Goal: Task Accomplishment & Management: Complete application form

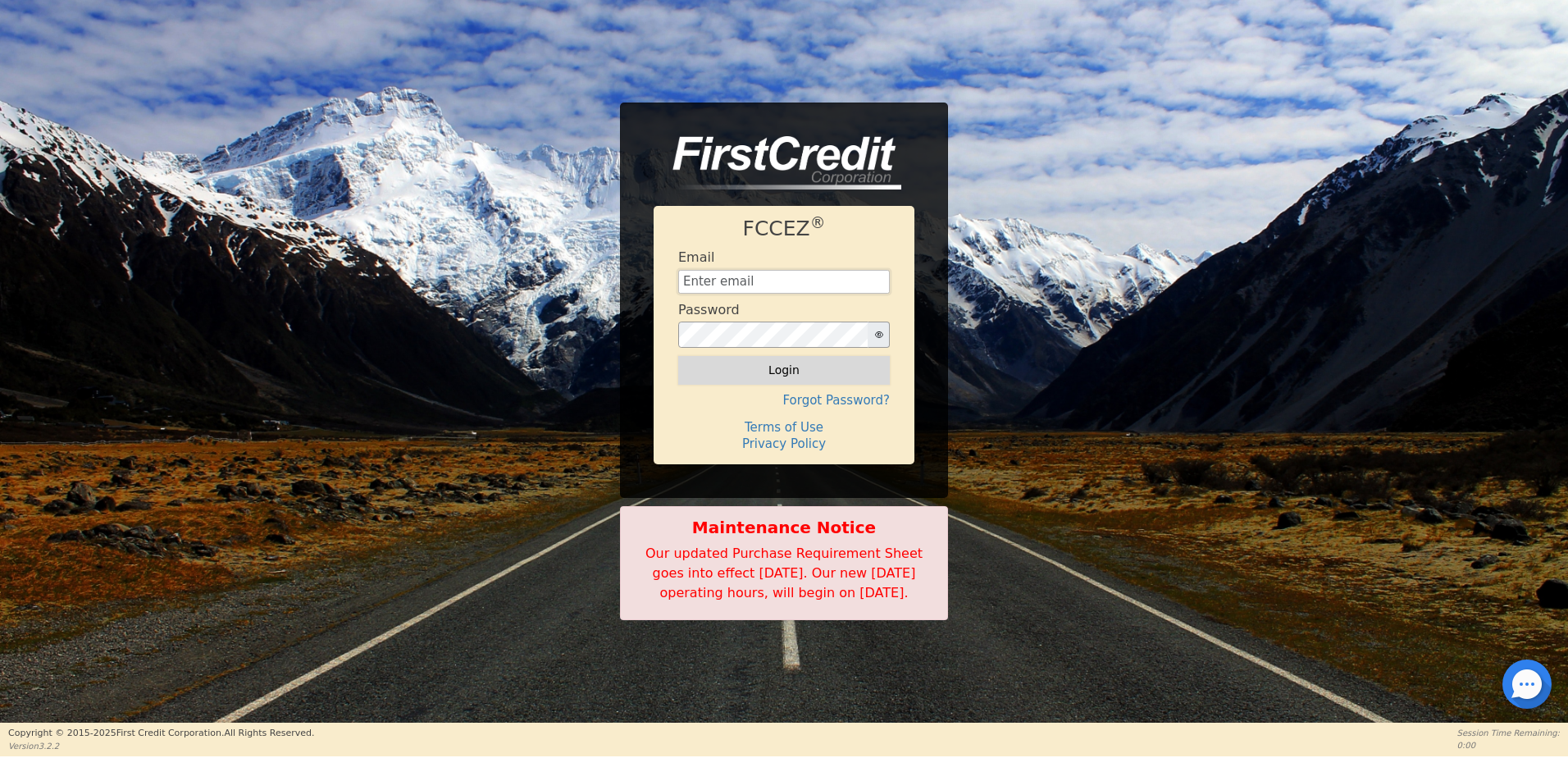
type input "[EMAIL_ADDRESS][DOMAIN_NAME]"
click at [807, 363] on button "Login" at bounding box center [784, 370] width 212 height 28
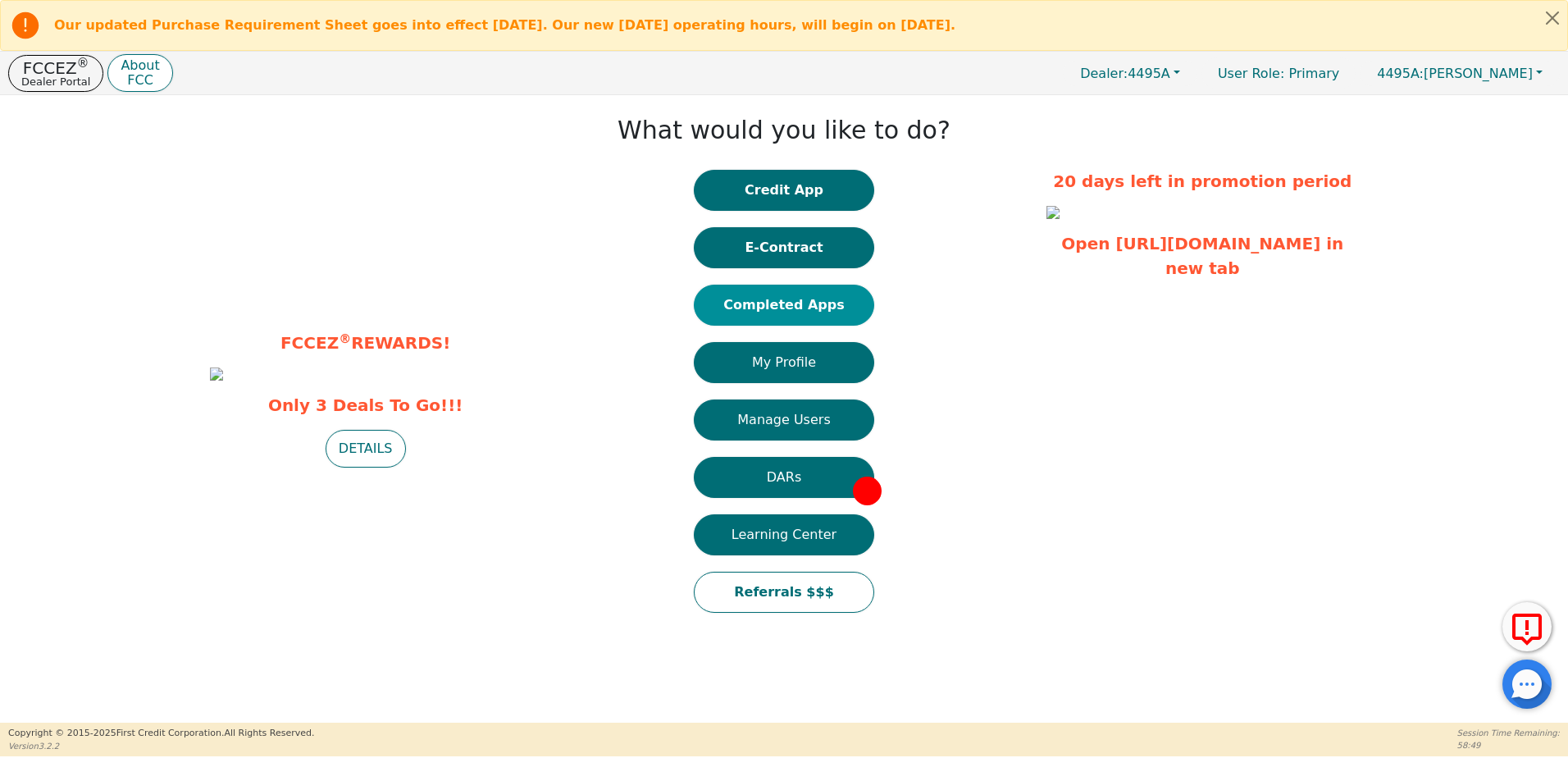
click at [780, 311] on button "Completed Apps" at bounding box center [784, 305] width 180 height 41
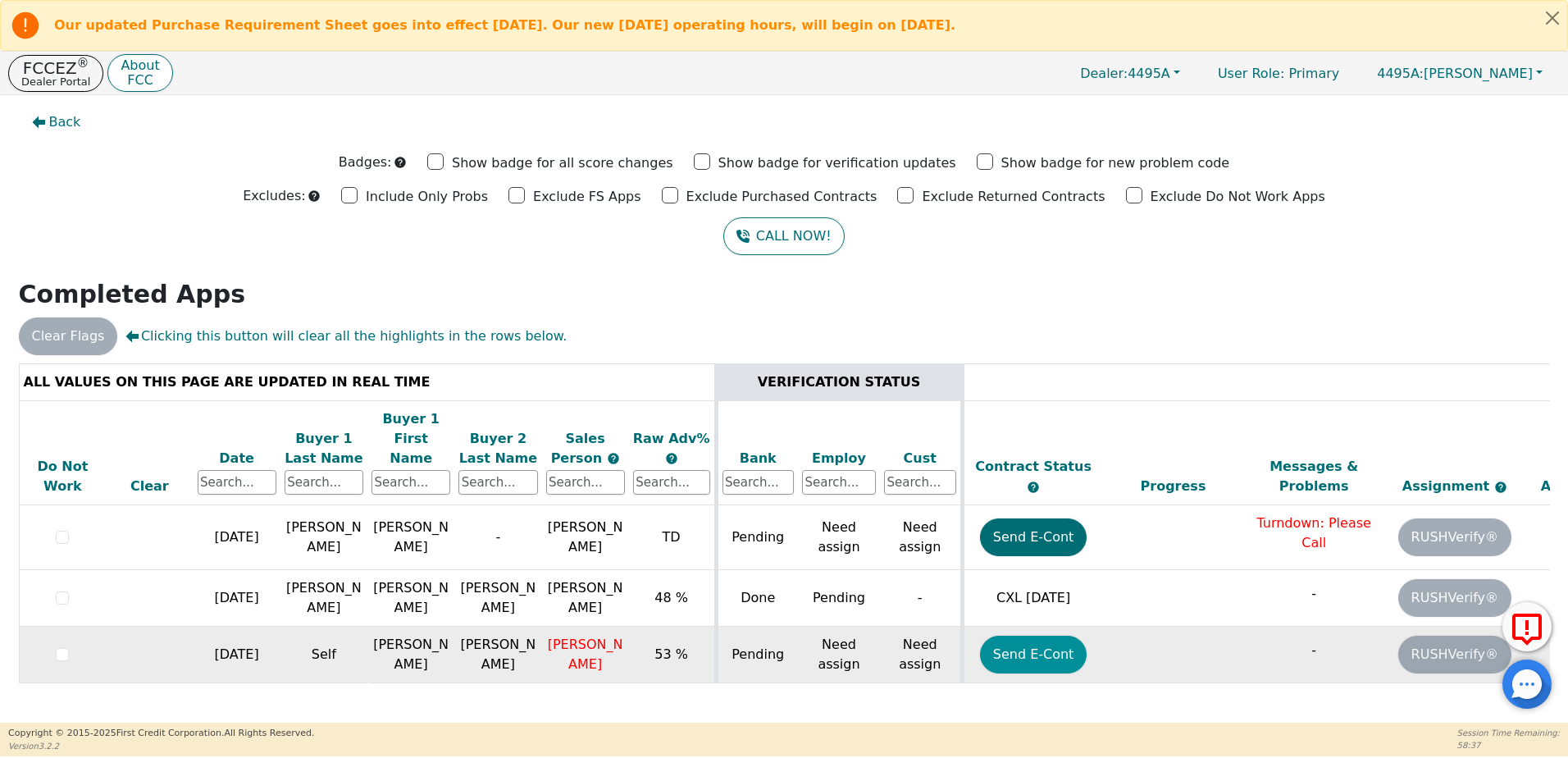
click at [1027, 635] on button "Send E-Cont" at bounding box center [1033, 654] width 107 height 38
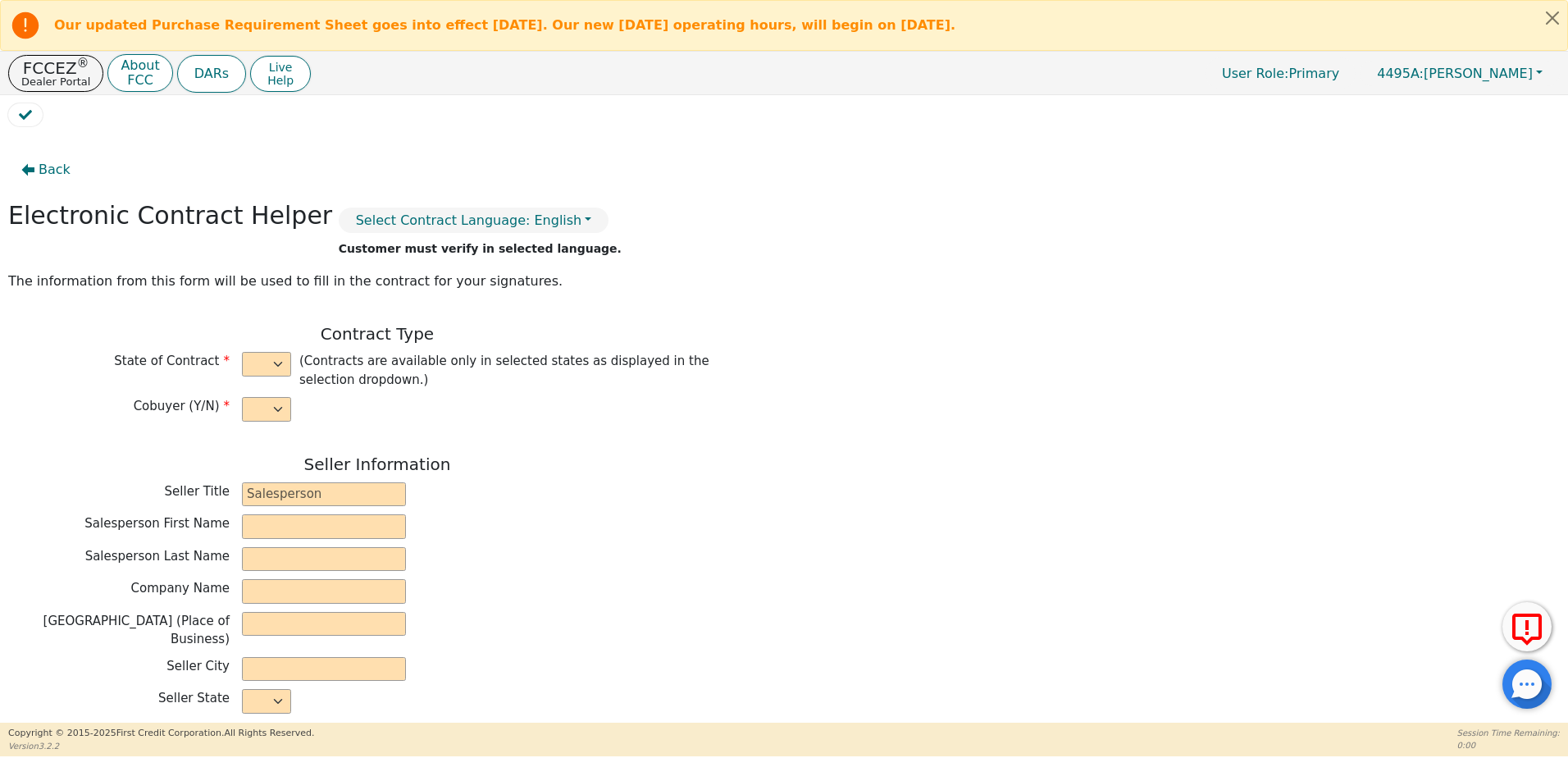
select select "y"
type input "Satellite Distributor"
type input "Jessica"
type input "Colbert"
type input "H2EAUX AIR LLC"
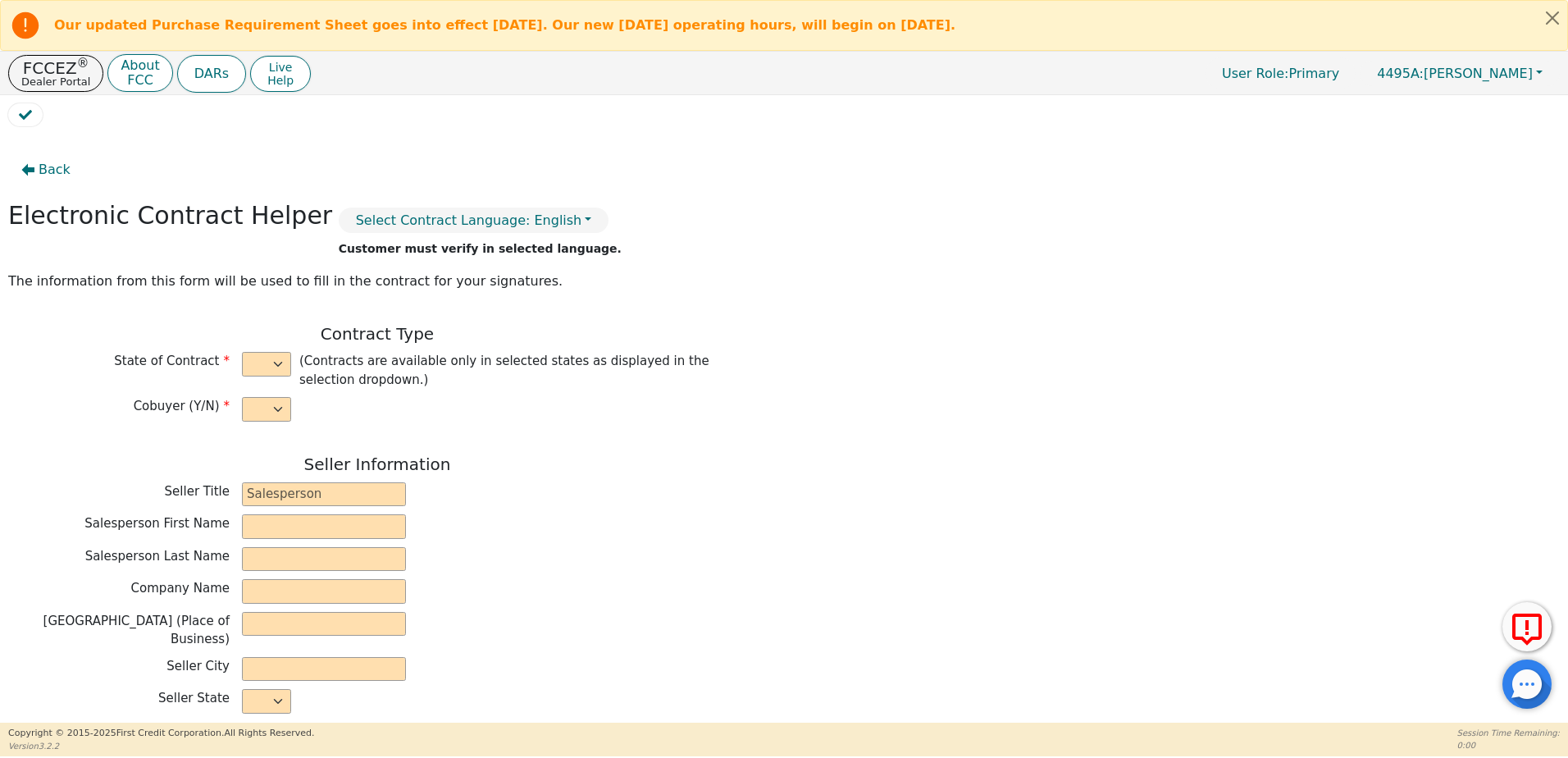
type input "6446 CONCORD RD"
type input "BEAUMONT"
select select "TX"
type input "77708"
type input "[PERSON_NAME]"
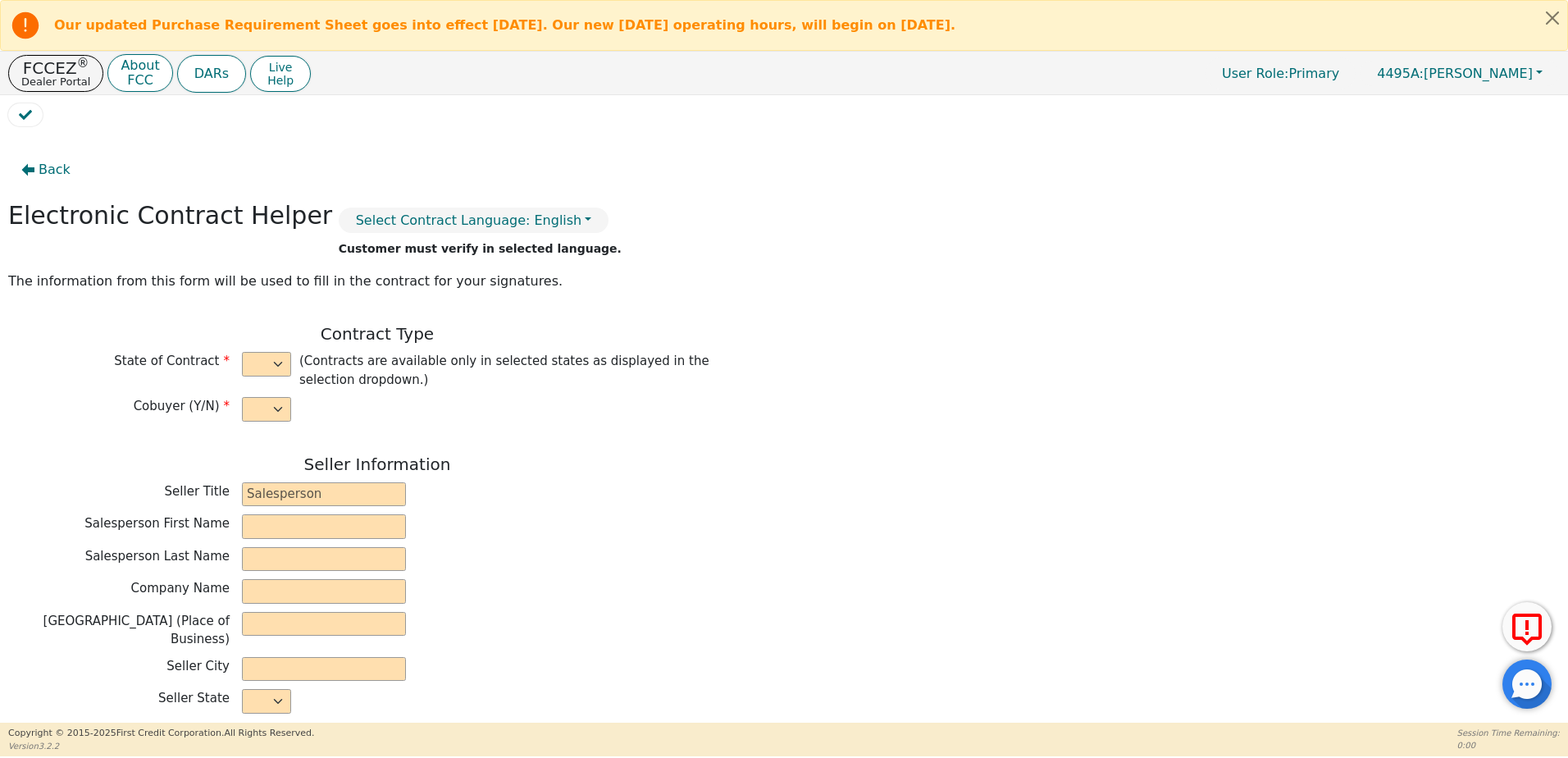
type input "Self"
type input "tard4lard@gmail.com"
type input "Crystal"
type input "[PERSON_NAME]"
type input "favoritesenior04@yahoo.com"
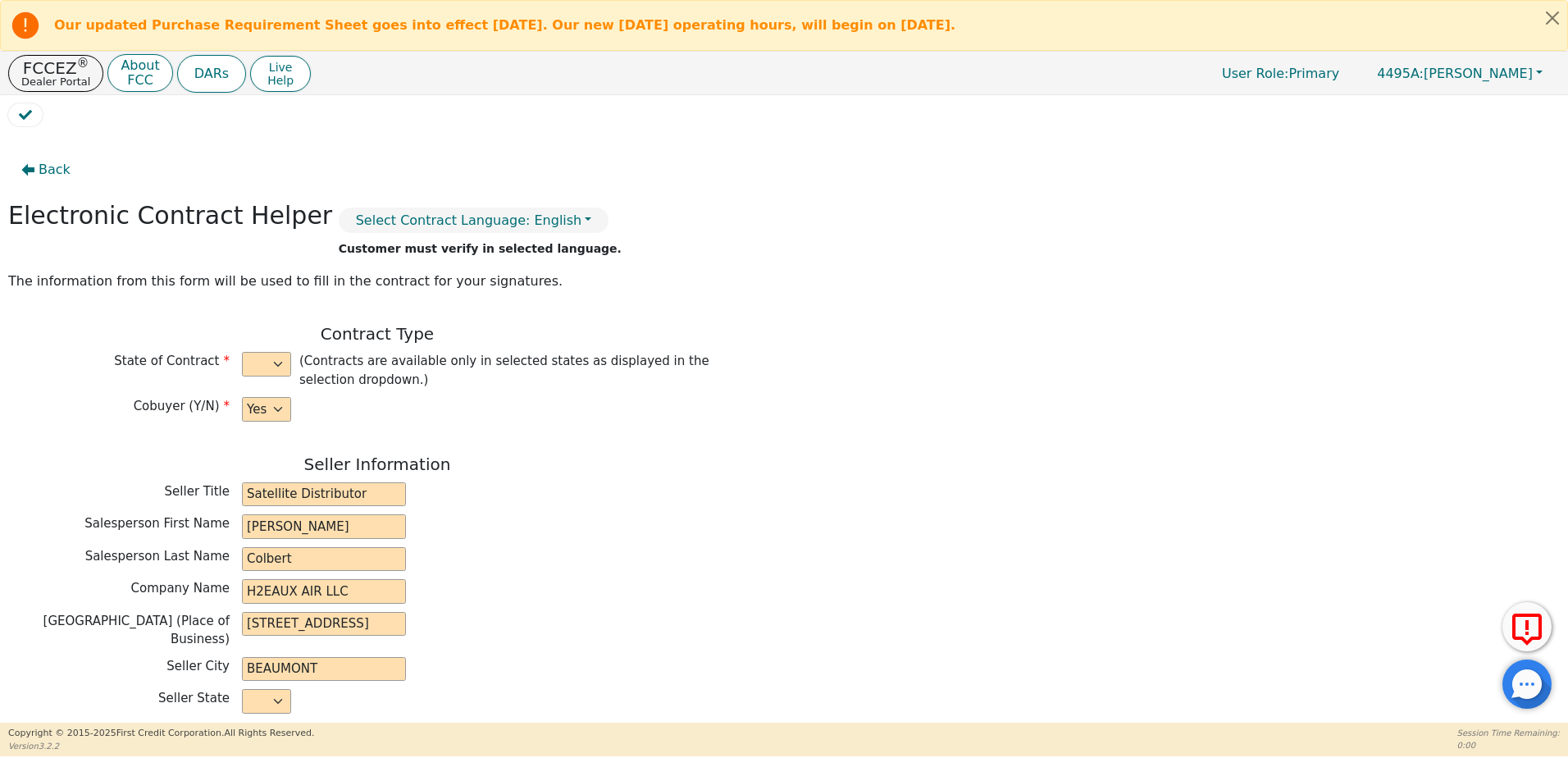
type input "2865 Elm"
type input "Orange"
select select "TX"
type input "77632"
type input "[DATE]"
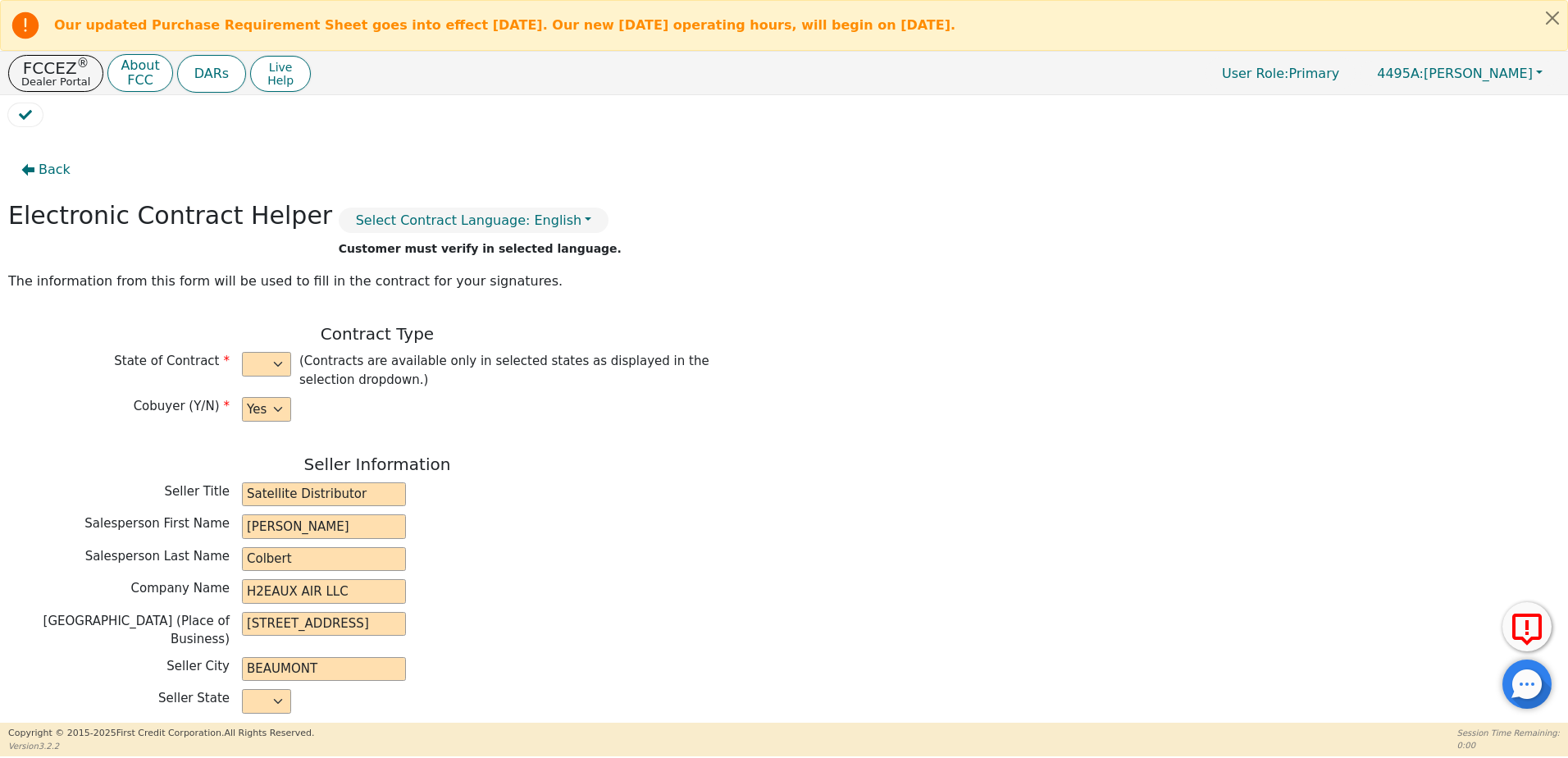
type input "20.00"
type input "2025-10-10"
type input "48"
type input "0"
type input "3699.00"
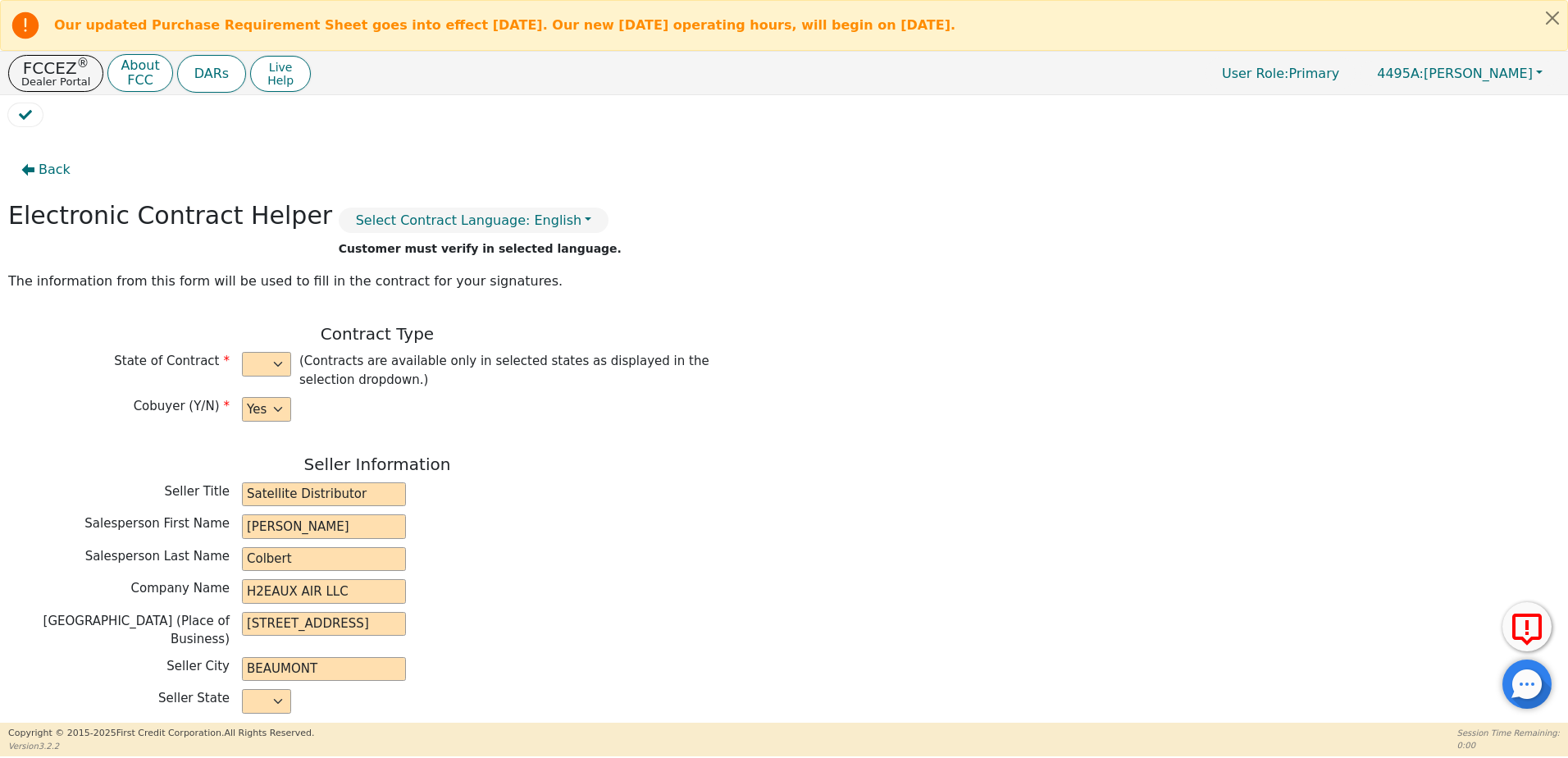
type input "305.17"
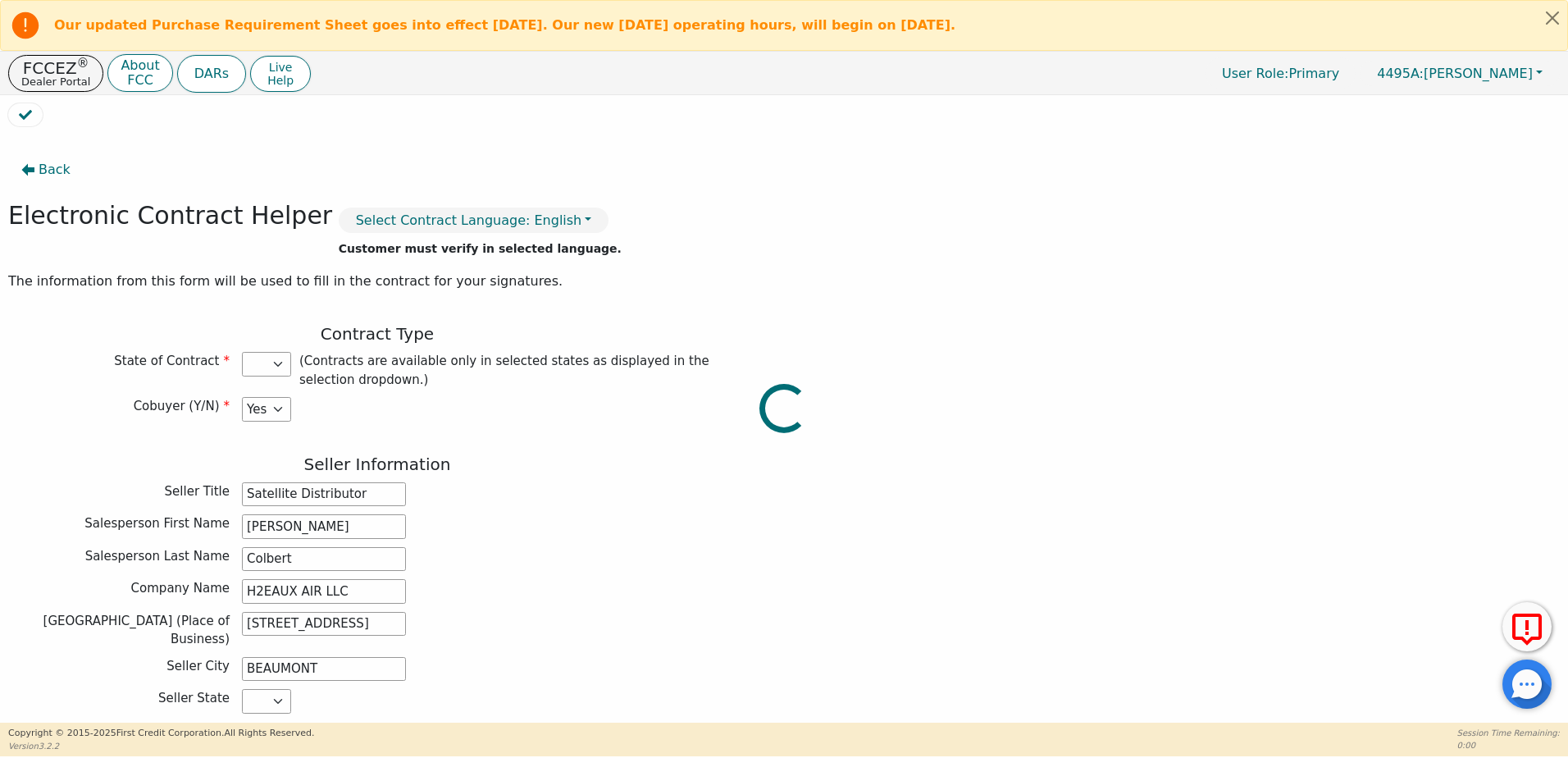
type input "3393.83"
select select "TX"
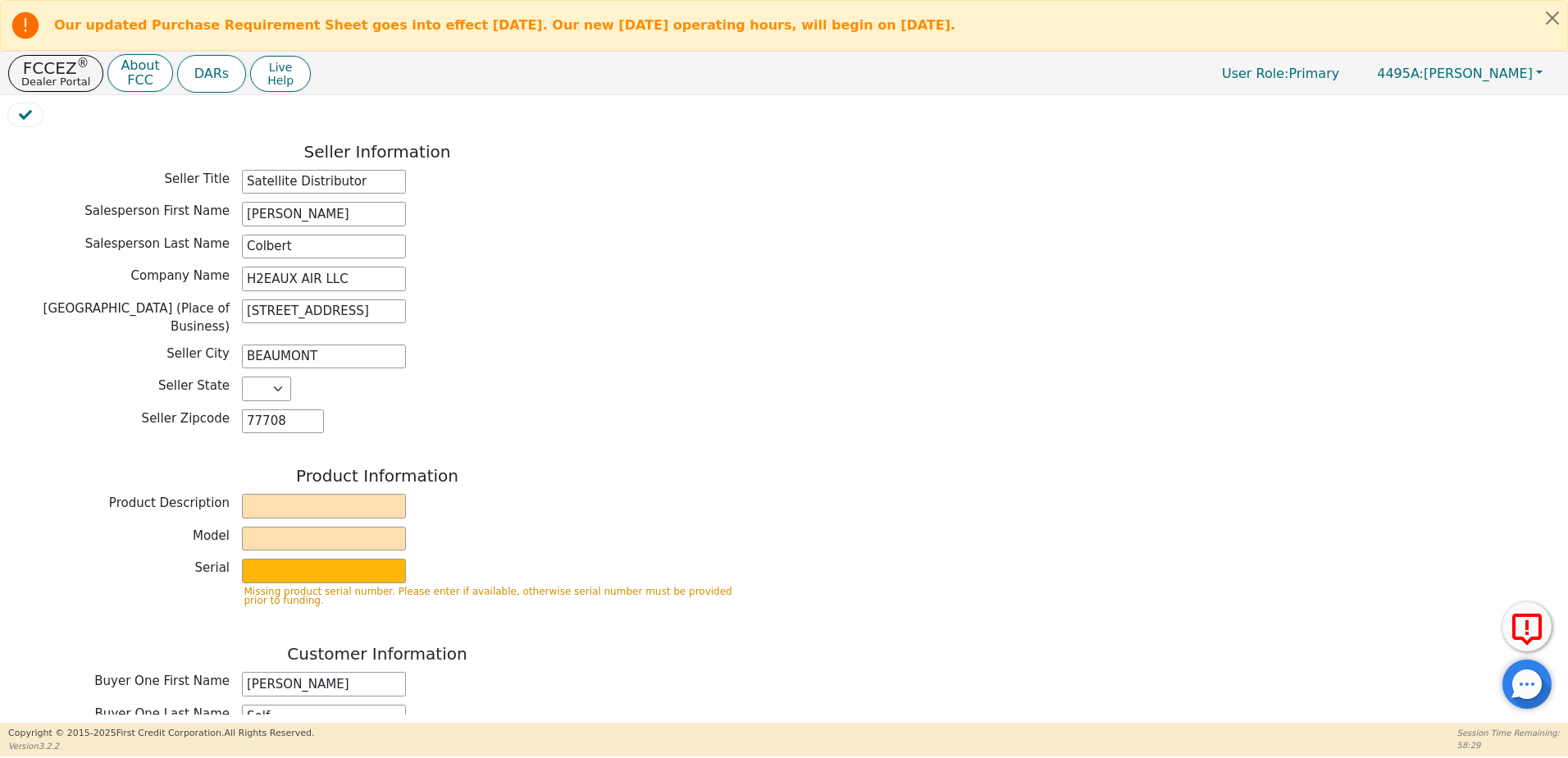
scroll to position [328, 0]
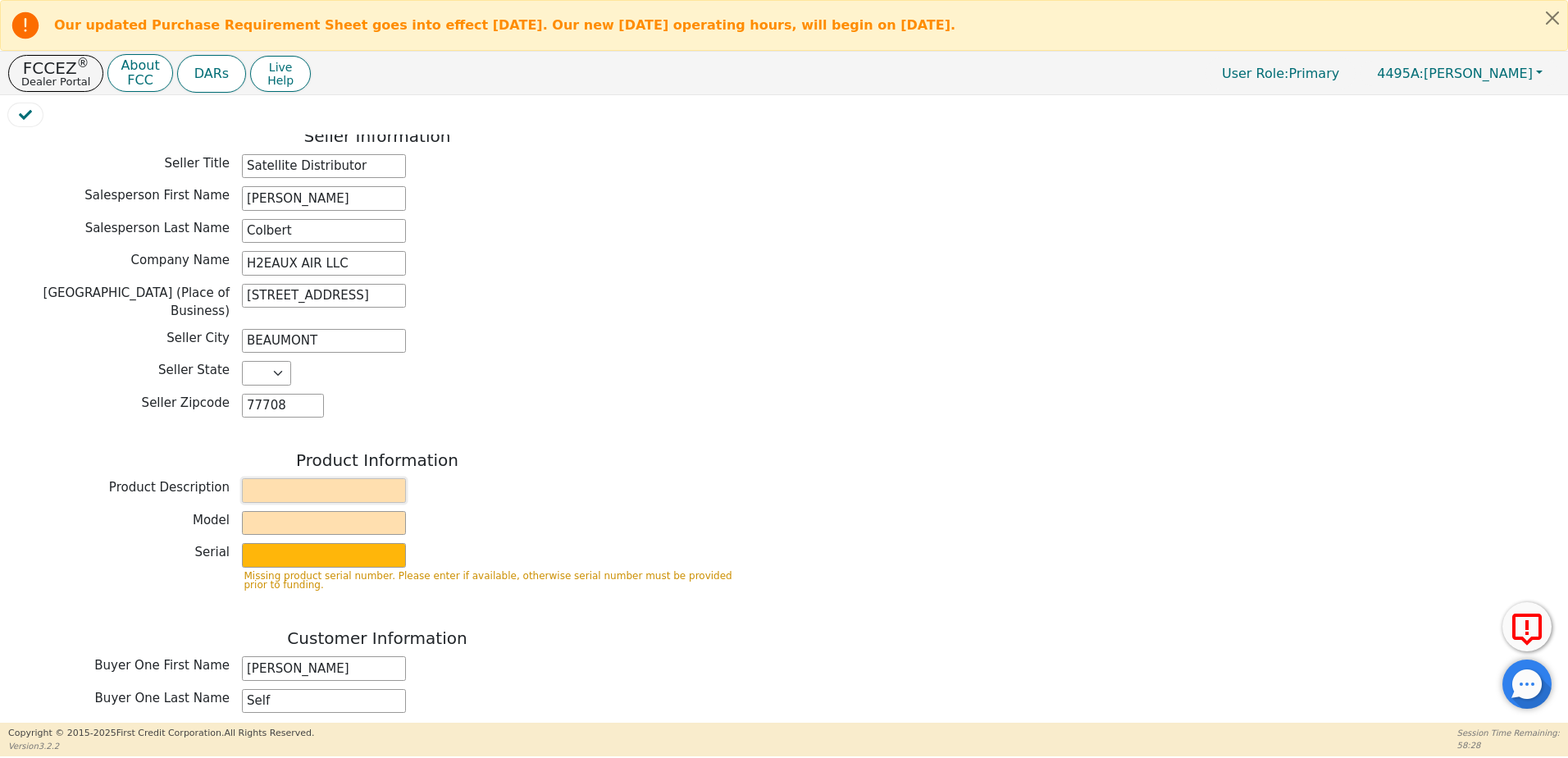
click at [372, 481] on input "text" at bounding box center [324, 490] width 164 height 25
type input "Rainbow"
type input "SRX"
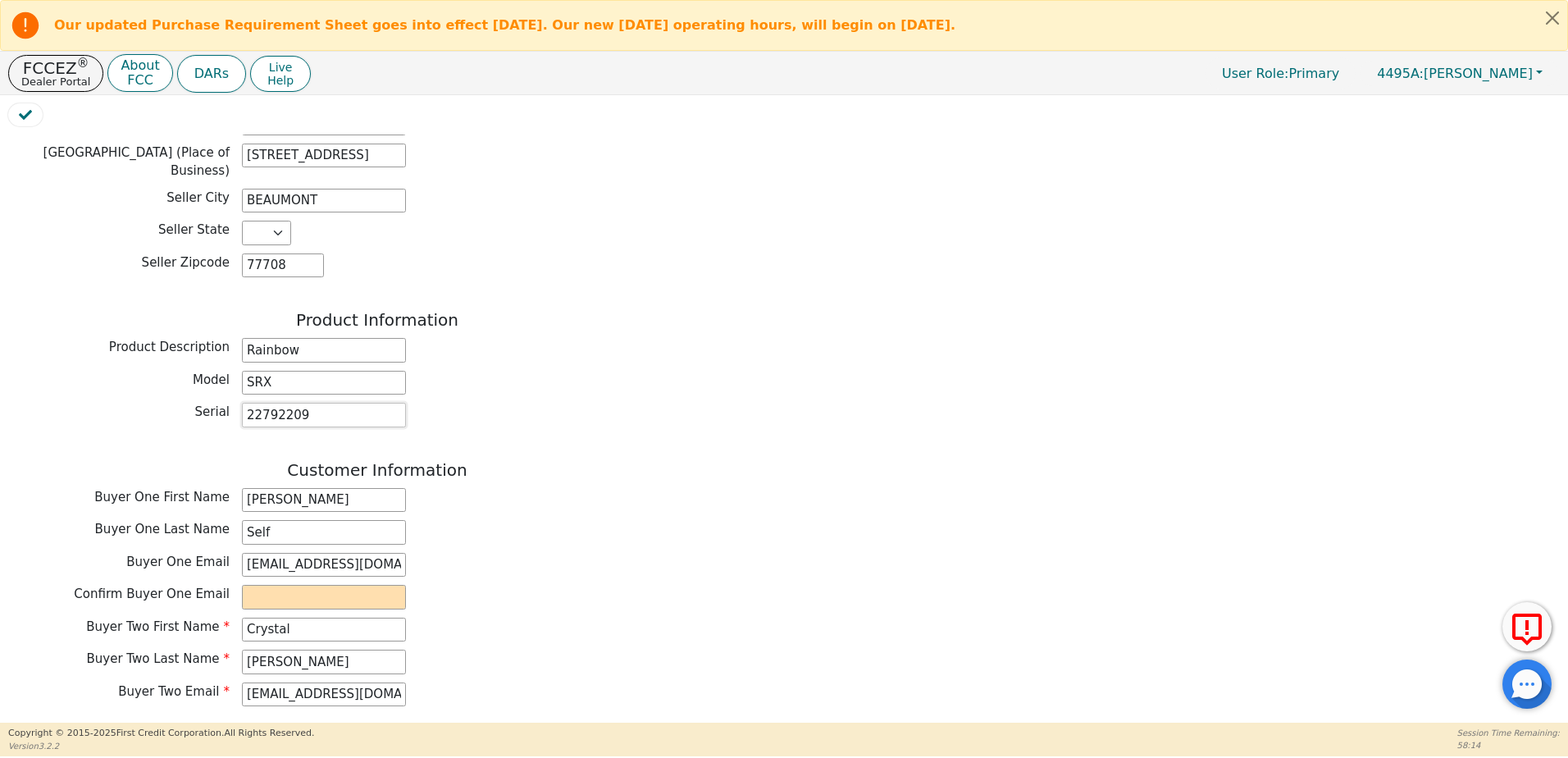
scroll to position [492, 0]
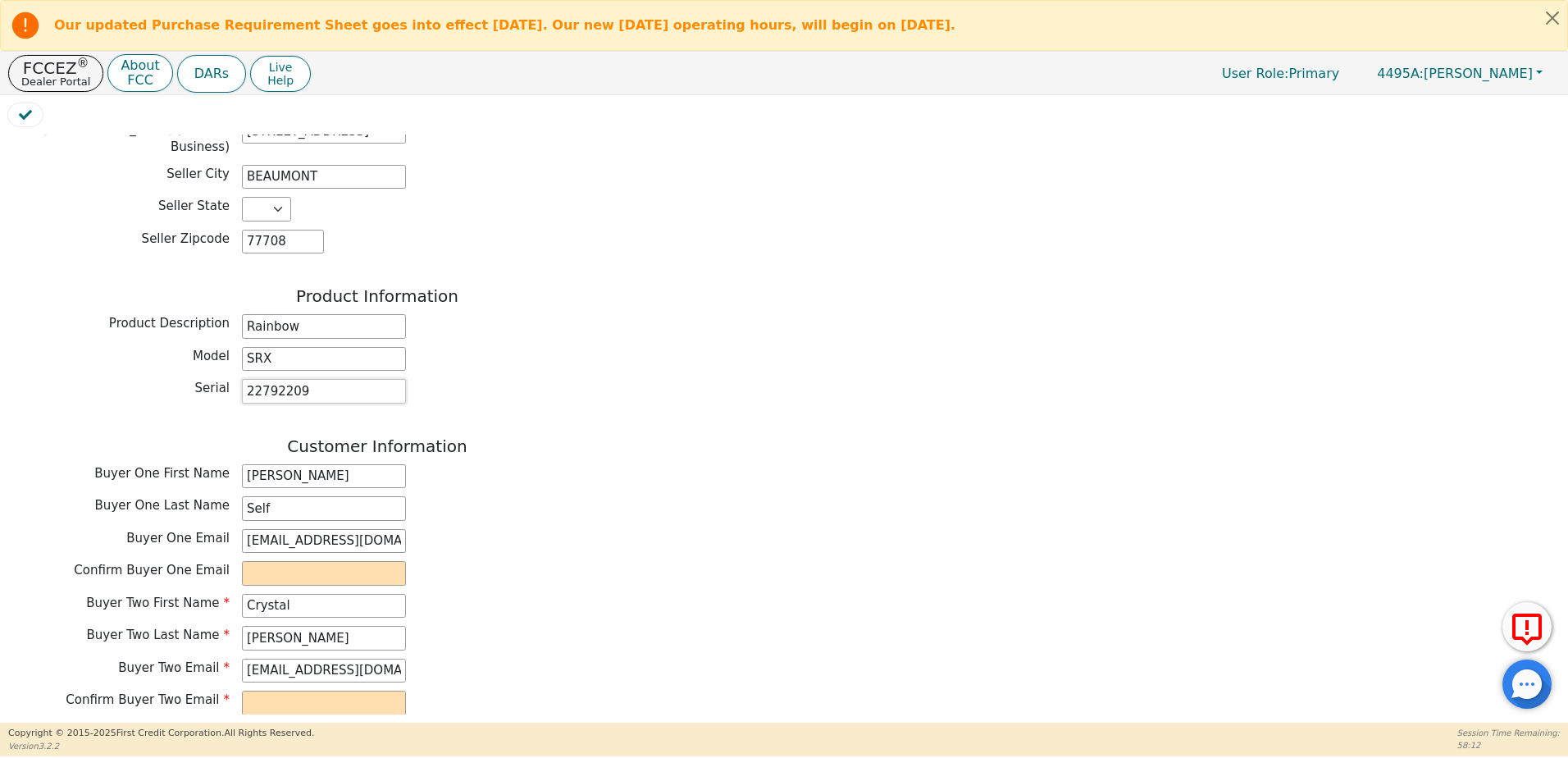
type input "22792209"
drag, startPoint x: 395, startPoint y: 529, endPoint x: 105, endPoint y: 528, distance: 290.0
click at [105, 529] on div "Buyer One Email tard4lard@gmail.com" at bounding box center [377, 541] width 738 height 25
click at [300, 563] on input "email" at bounding box center [324, 573] width 164 height 25
paste input "tard4lard@gmail.com"
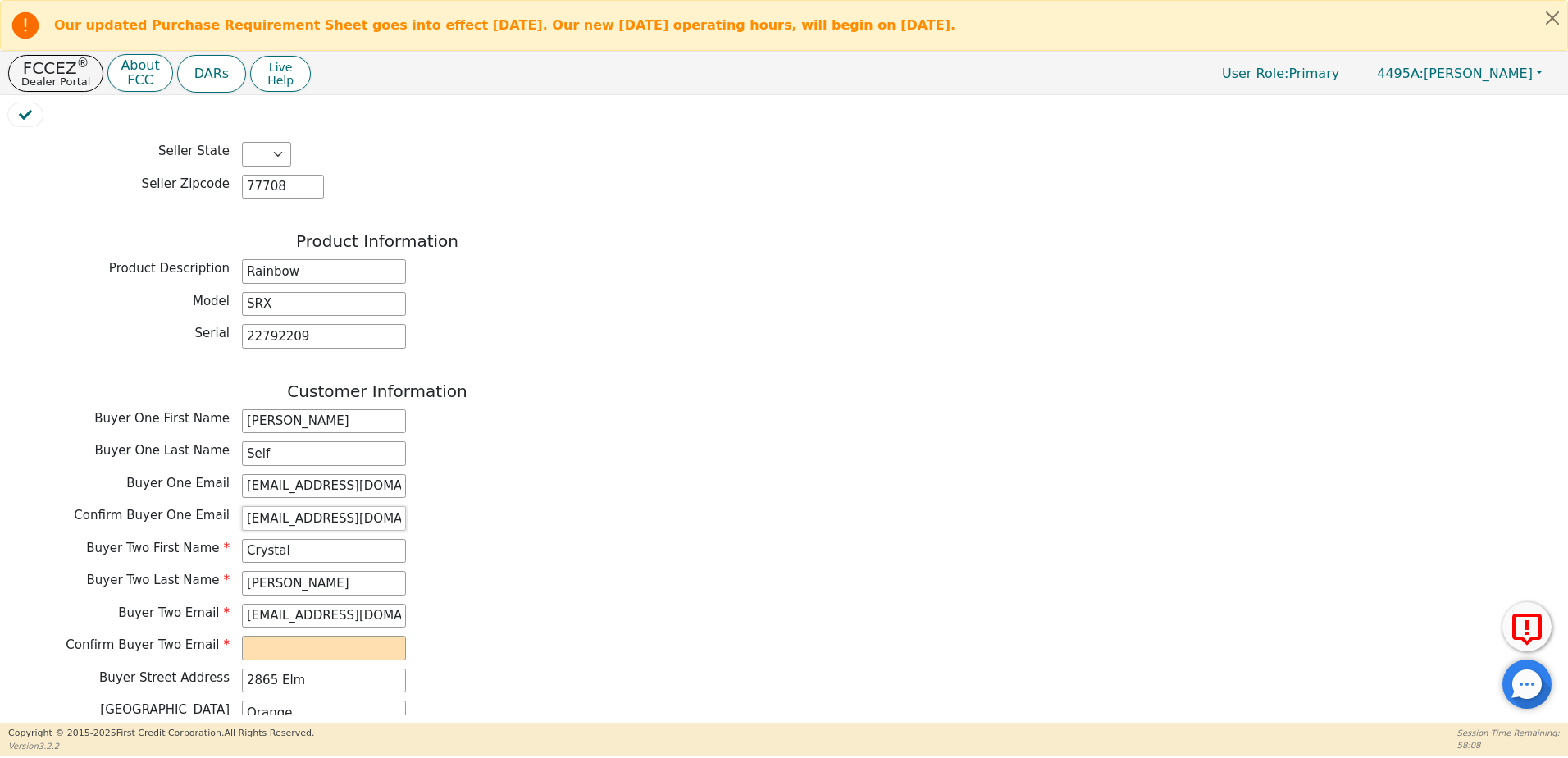
scroll to position [574, 0]
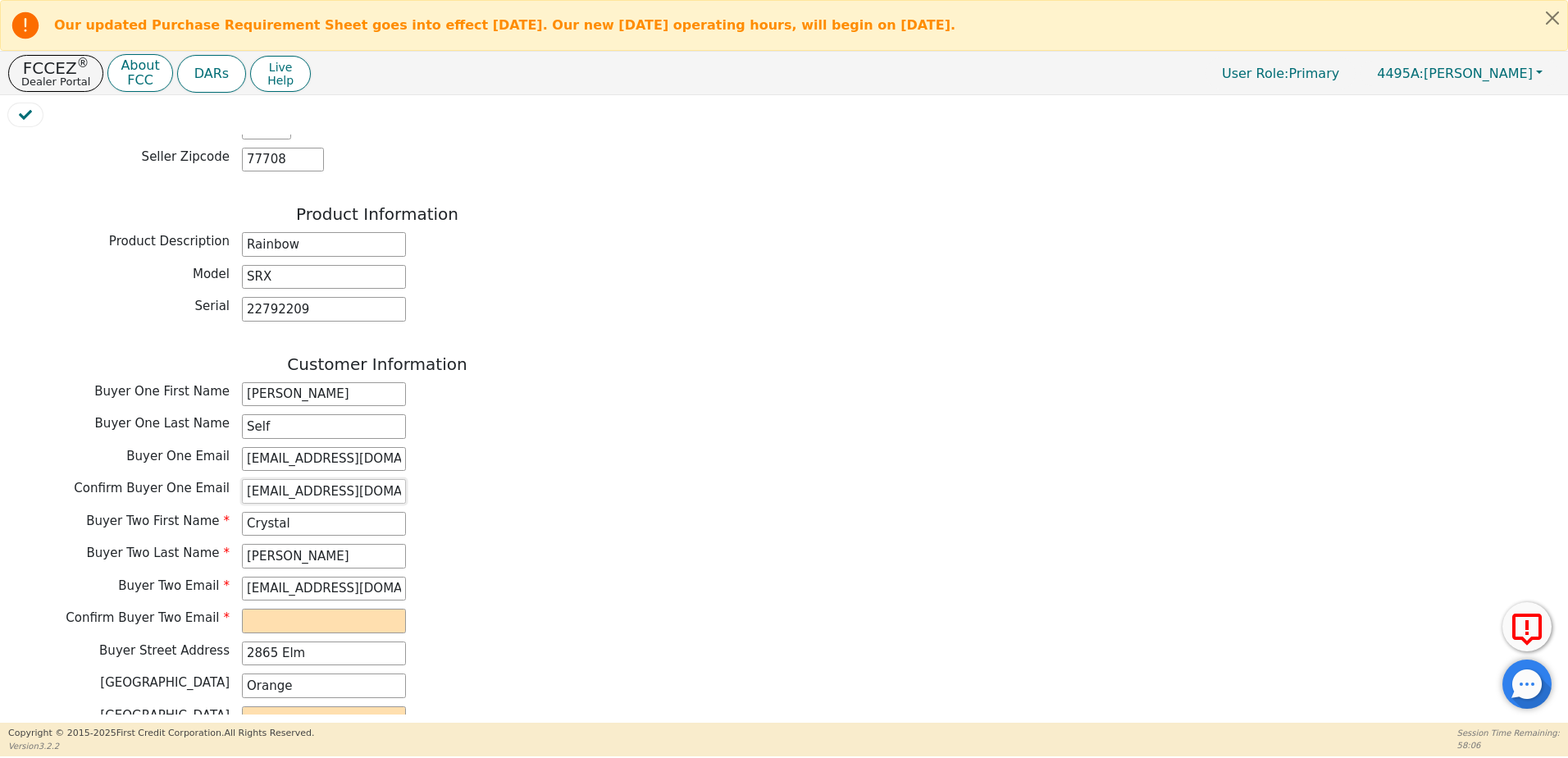
type input "tard4lard@gmail.com"
drag, startPoint x: 402, startPoint y: 576, endPoint x: 206, endPoint y: 576, distance: 196.0
click at [206, 577] on div "Buyer Two Email favoritesenior04@yahoo.com" at bounding box center [377, 589] width 738 height 25
click at [261, 608] on input "email" at bounding box center [324, 620] width 164 height 25
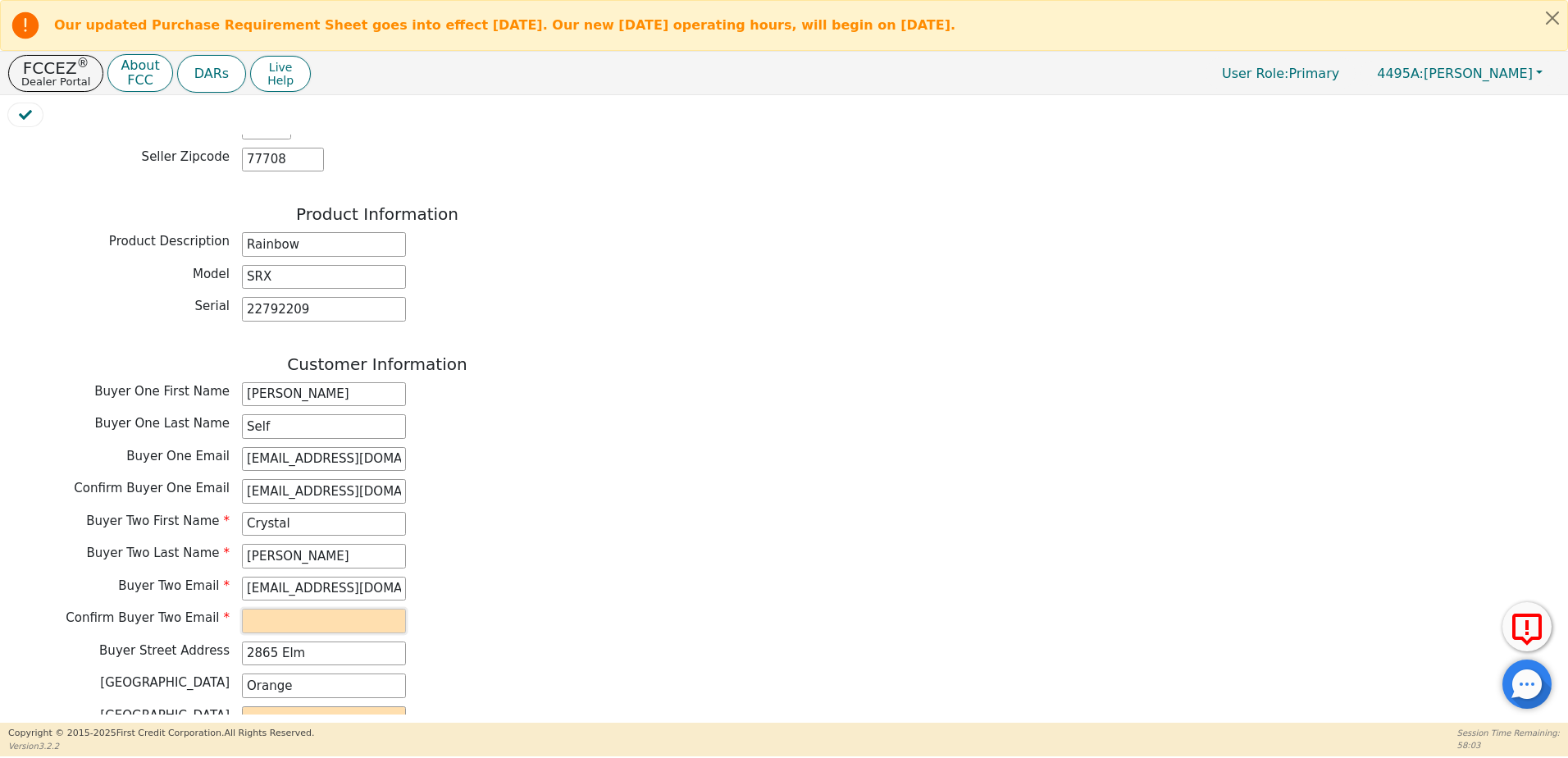
paste input "favoritesenior04@yahoo.com"
type input "favoritesenior04@yahoo.com"
click at [609, 594] on div "Buyer Two First Name Crystal Buyer Two Last Name Kelley Buyer Two Email favorit…" at bounding box center [377, 574] width 738 height 125
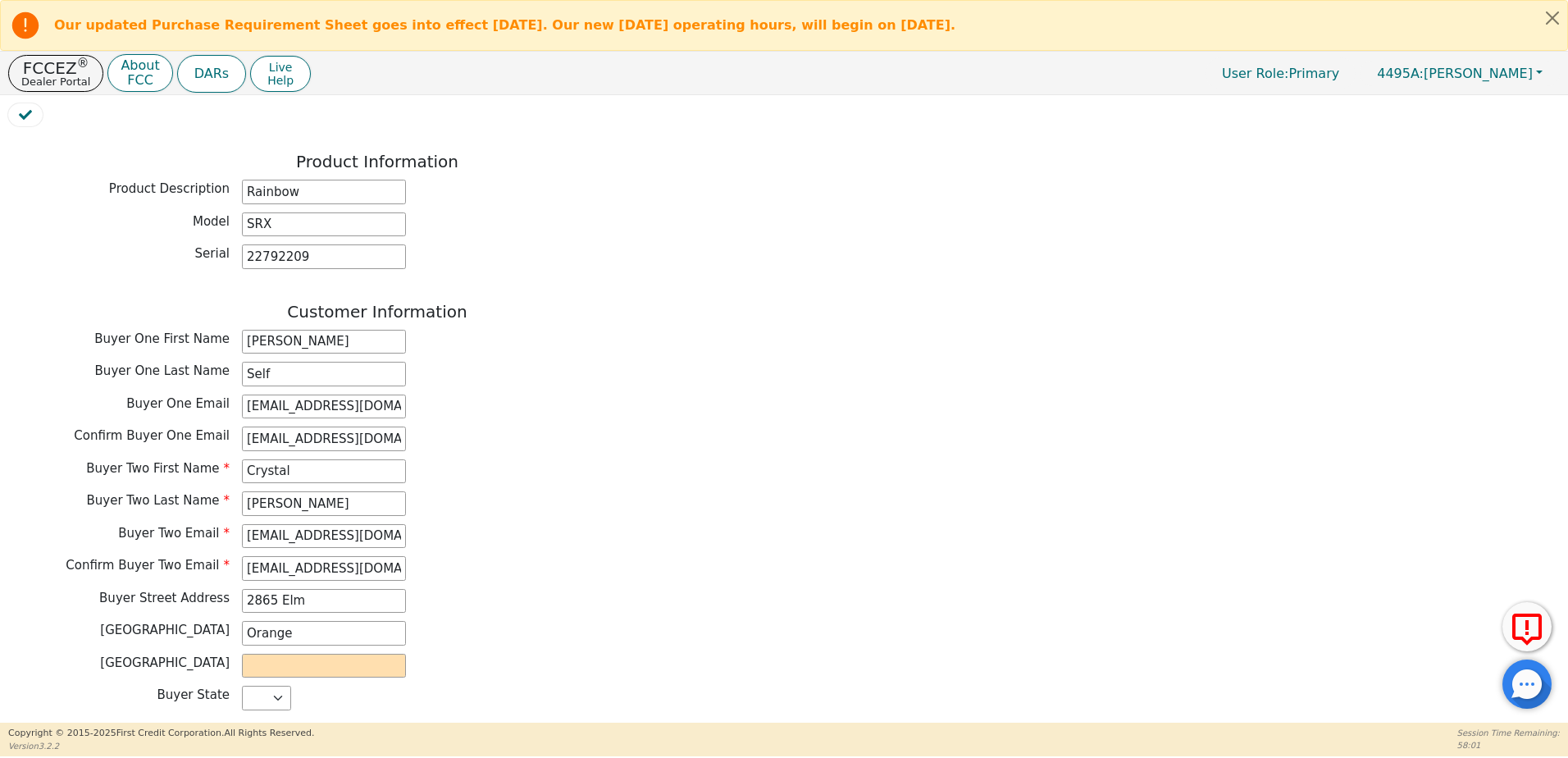
scroll to position [656, 0]
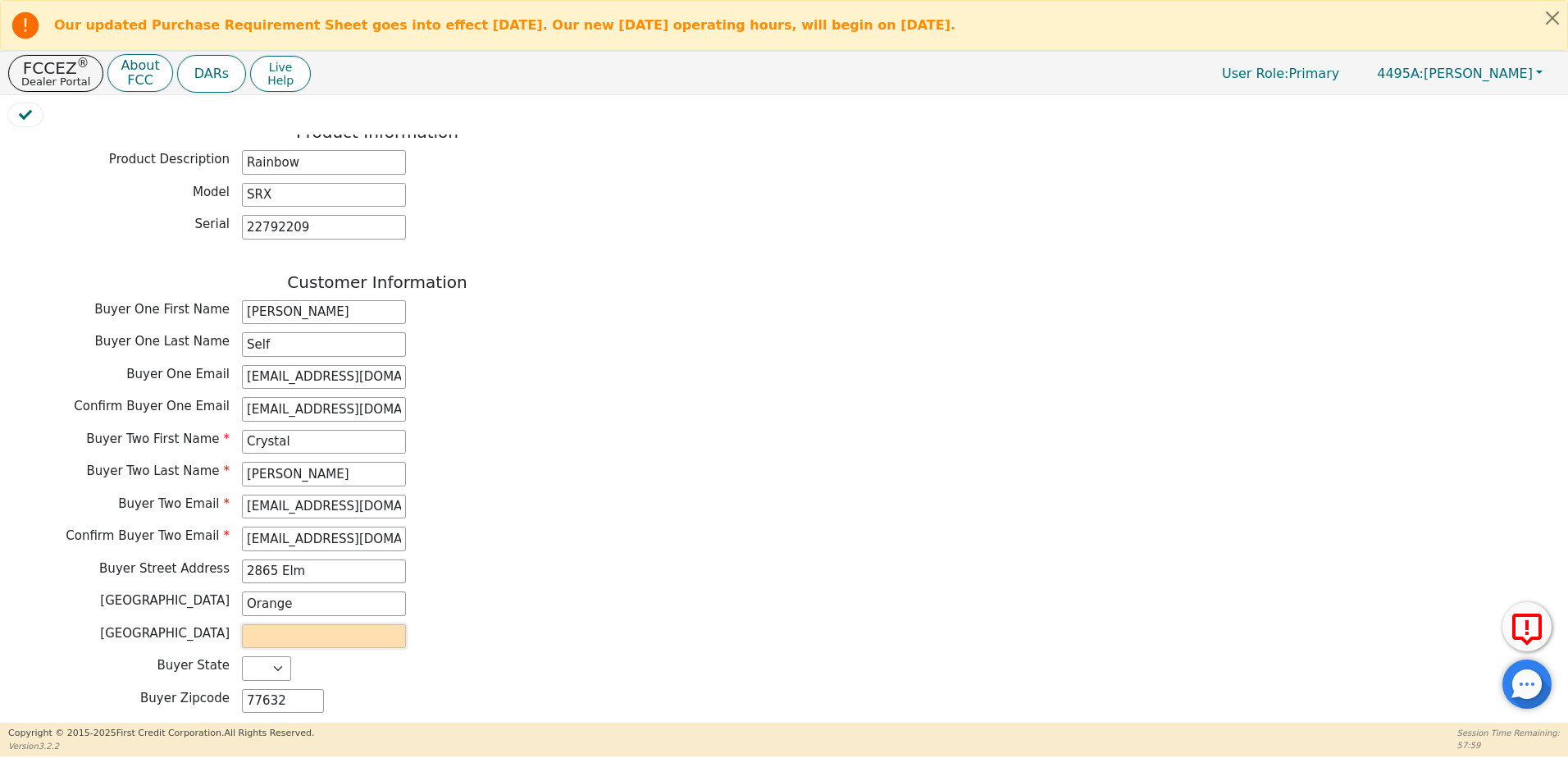
click at [277, 624] on input "text" at bounding box center [324, 636] width 164 height 25
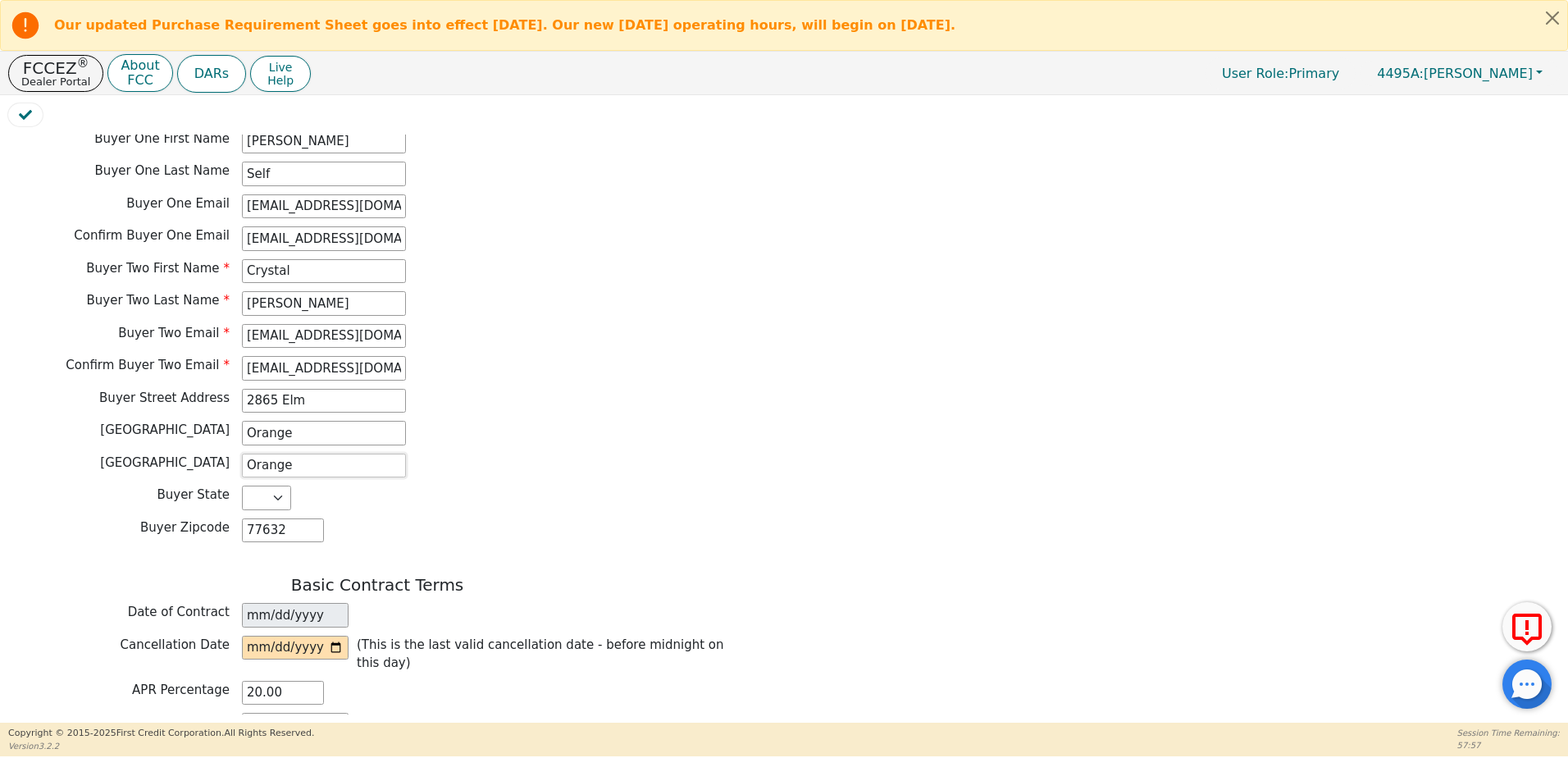
scroll to position [902, 0]
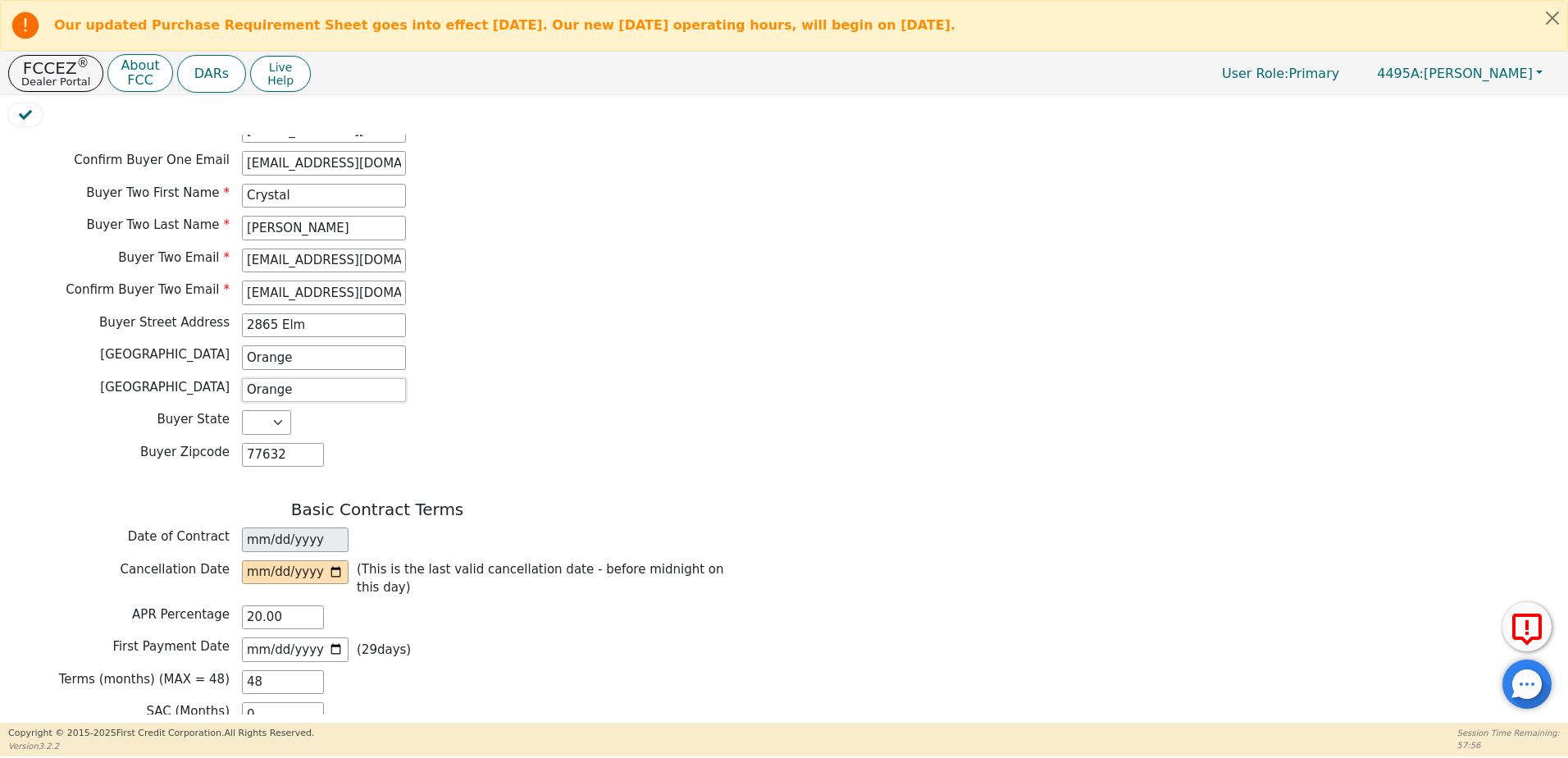
type input "Orange"
click at [339, 560] on input "date" at bounding box center [295, 573] width 106 height 25
type input "2025-09-15"
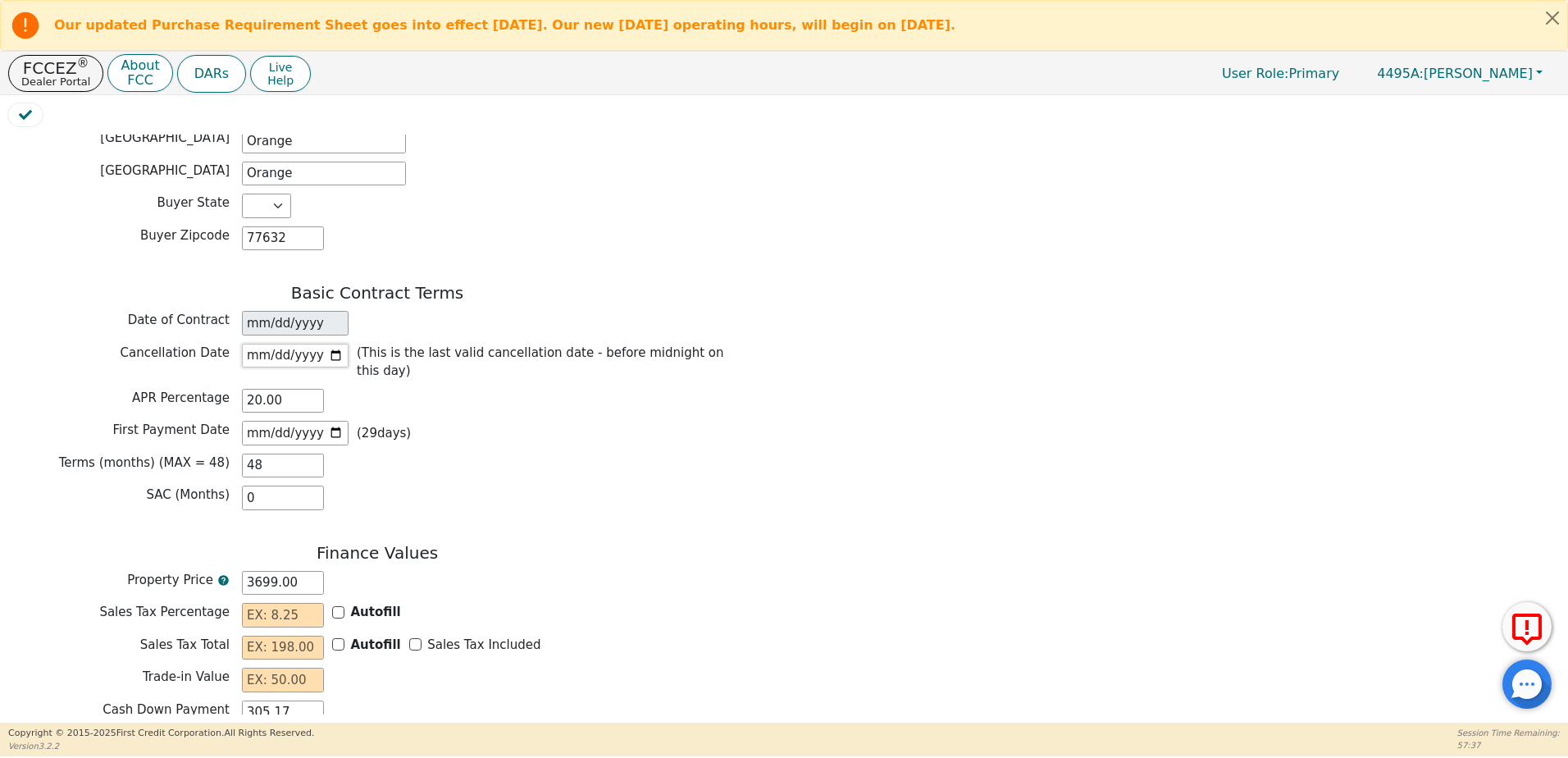
scroll to position [1148, 0]
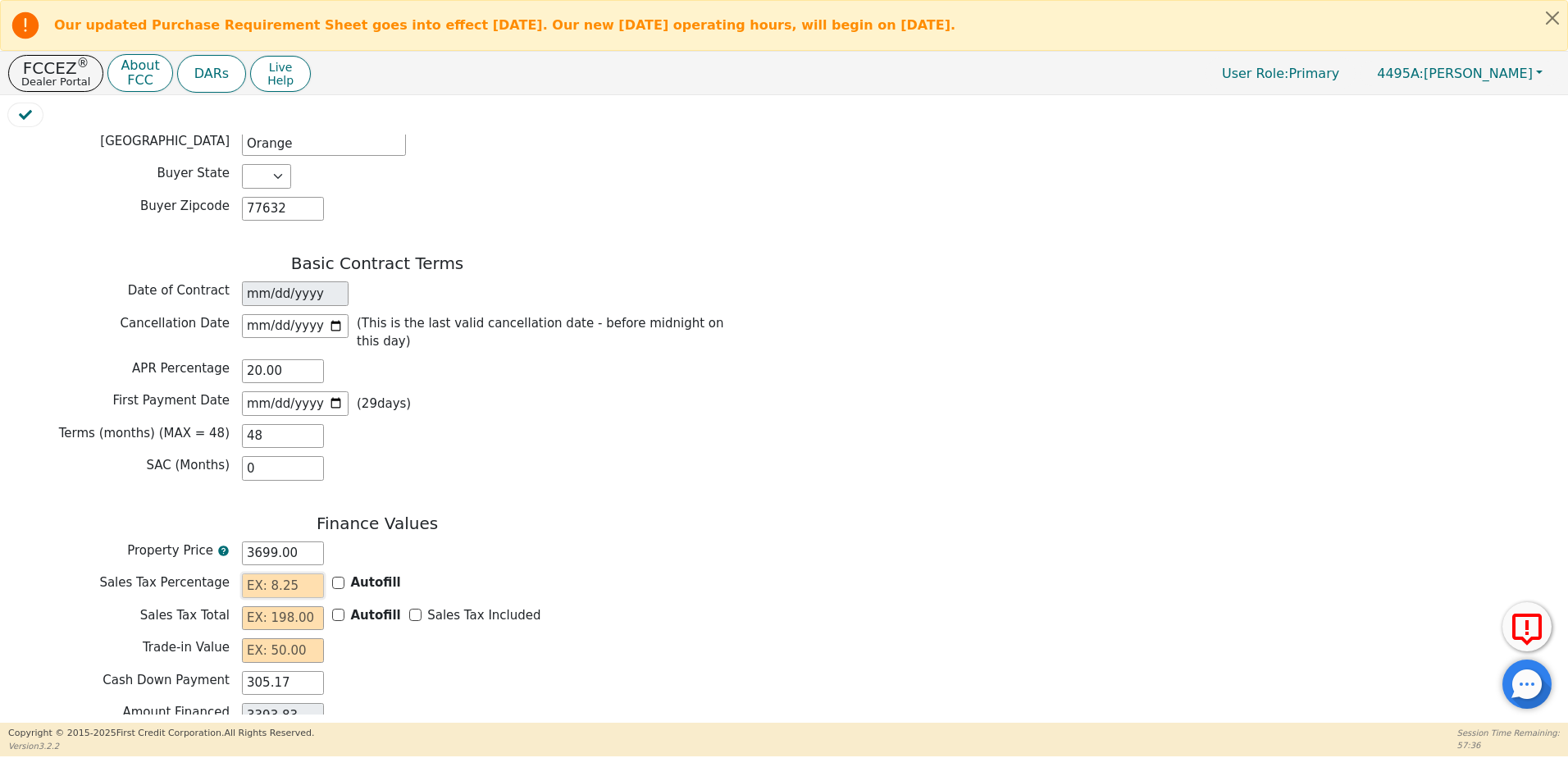
click at [309, 573] on input "text" at bounding box center [283, 586] width 82 height 25
type input "8.25"
click at [312, 606] on input "text" at bounding box center [283, 618] width 82 height 25
type input "3"
type input "3396.83"
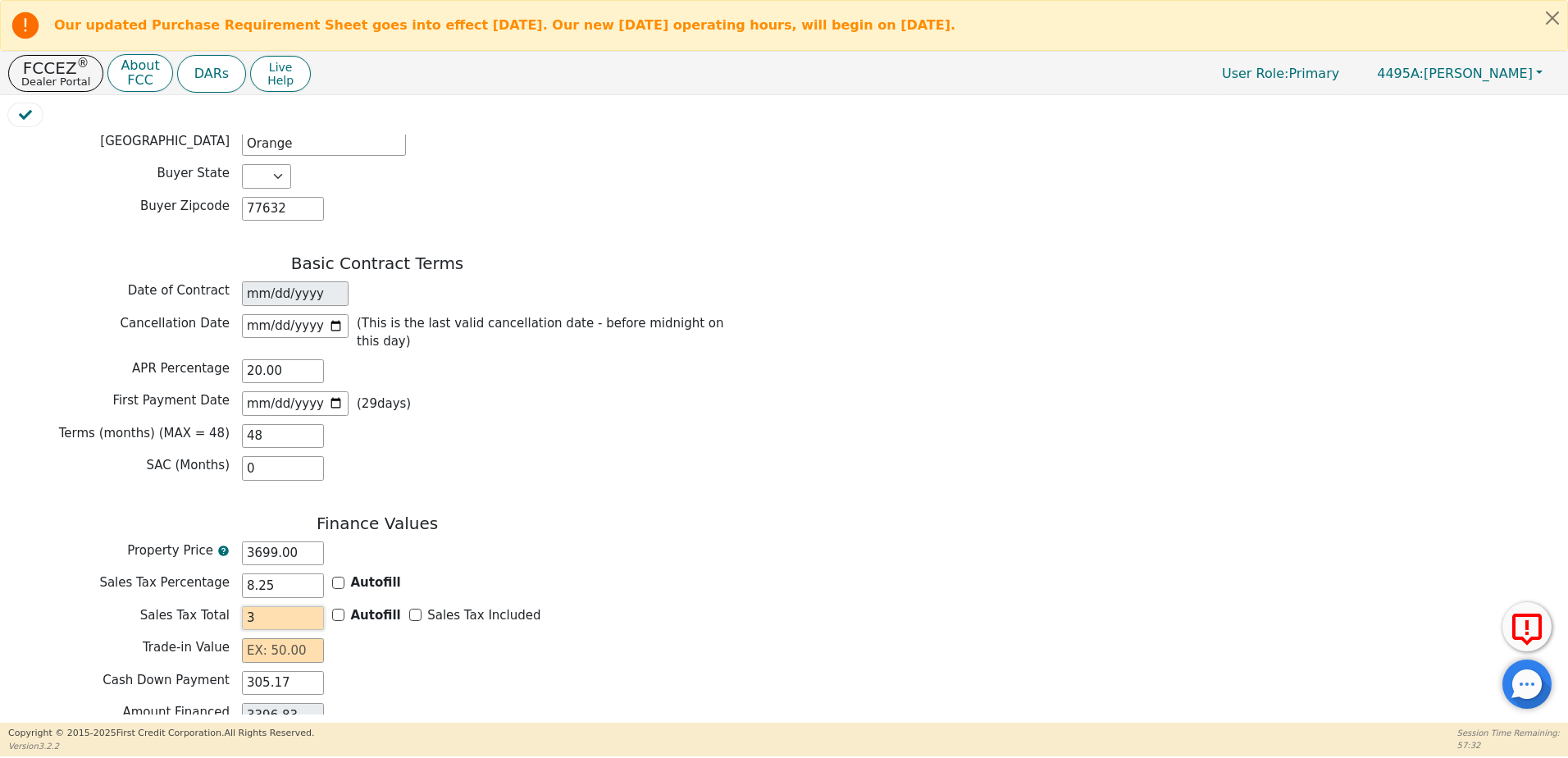
type input "30"
type input "3423.83"
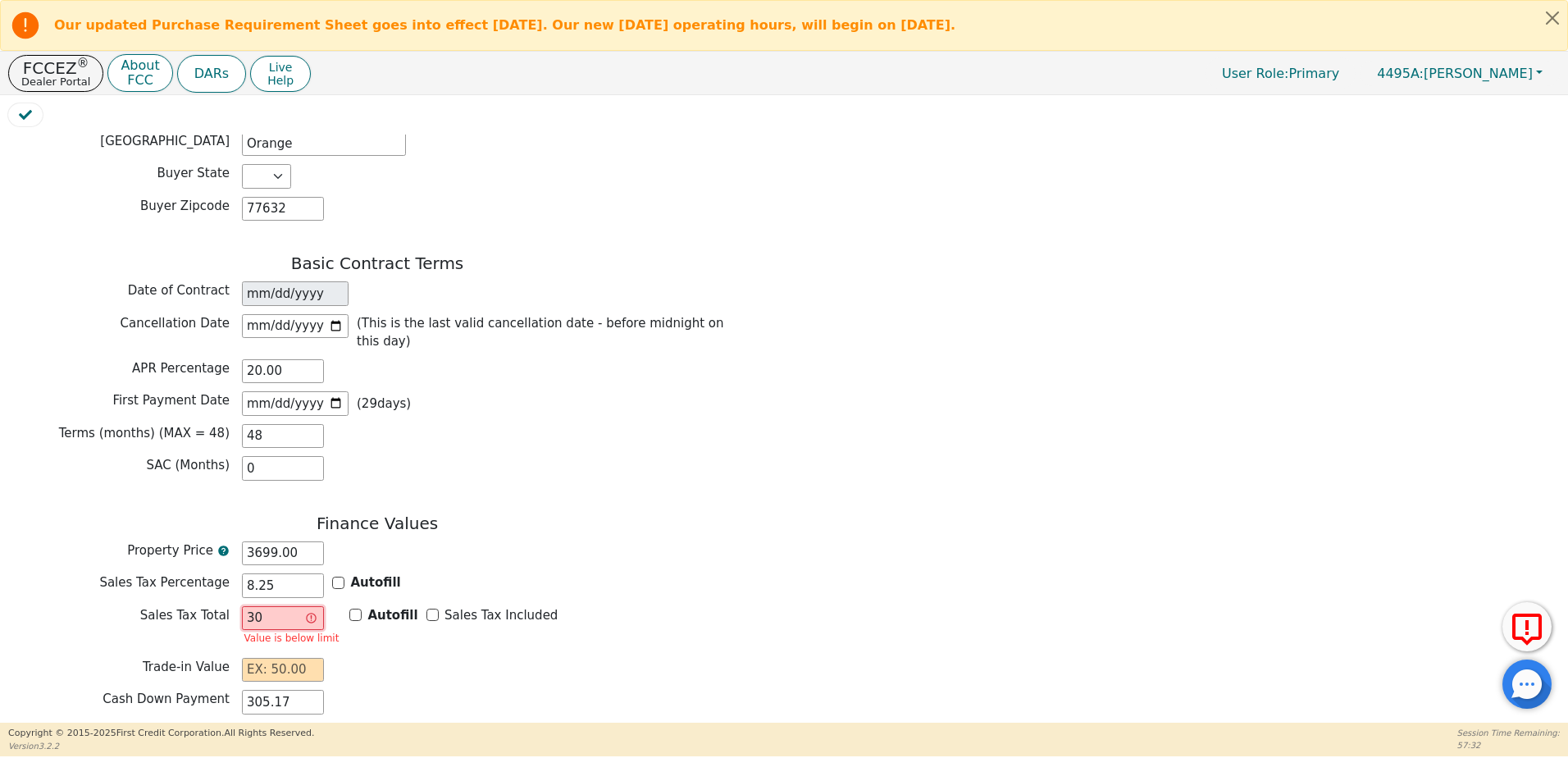
type input "305"
type input "3698.83"
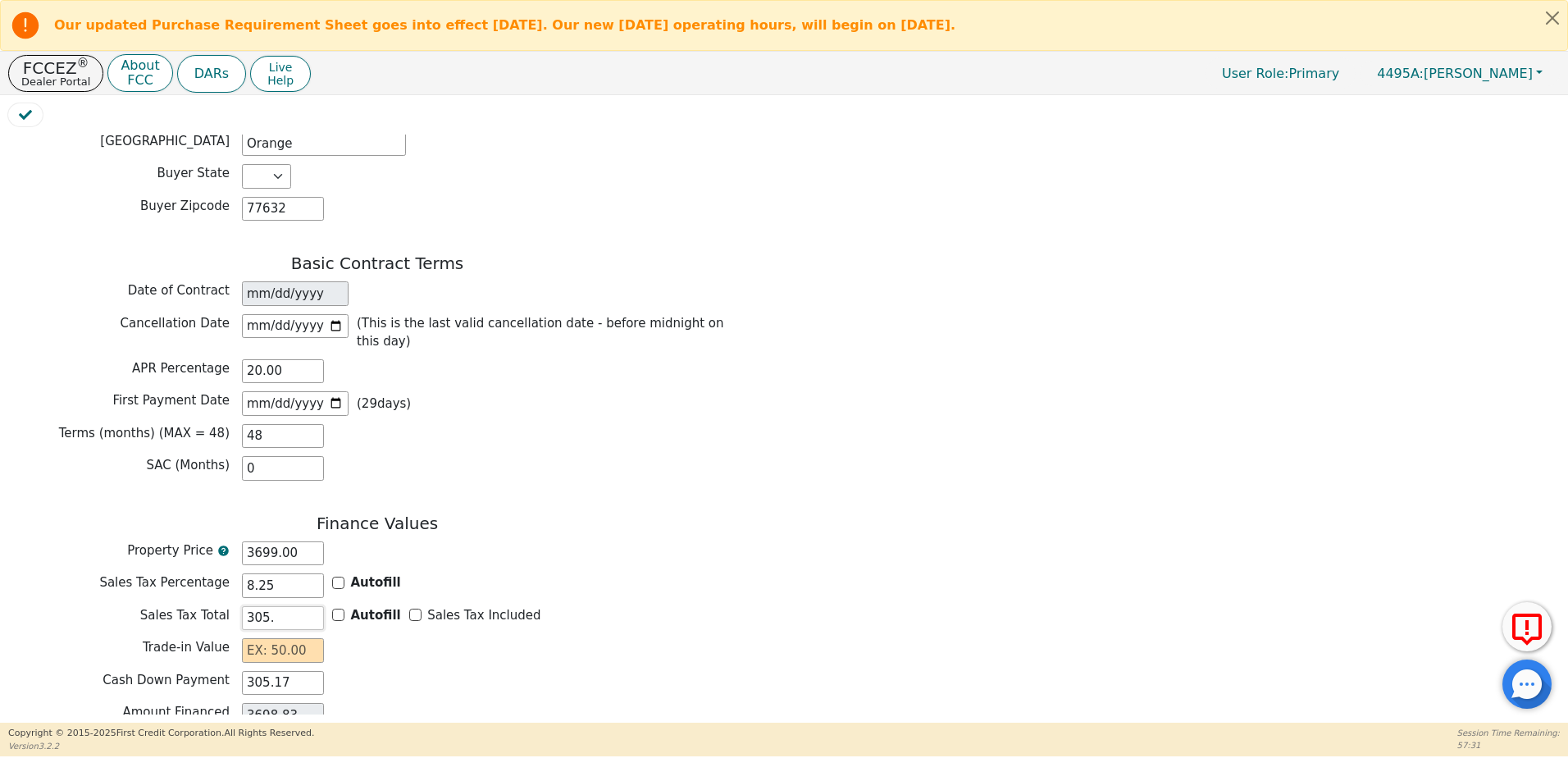
type input "305.1"
type input "3698.93"
type input "305.17"
type input "3699.00"
type input "305.17"
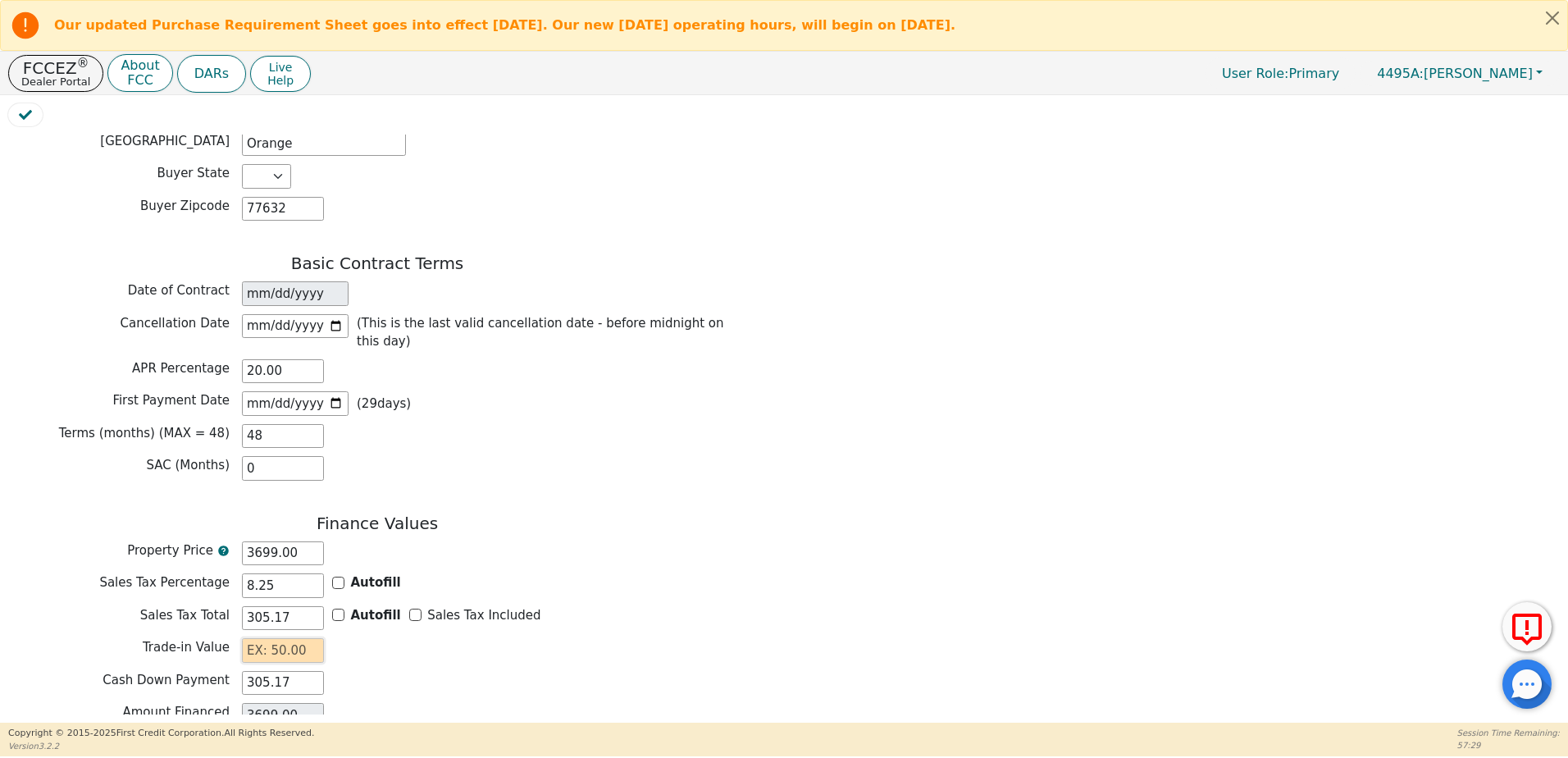
click at [320, 638] on input "text" at bounding box center [283, 650] width 82 height 25
type input "0.00"
click at [604, 513] on h3 "Finance Values" at bounding box center [377, 523] width 738 height 20
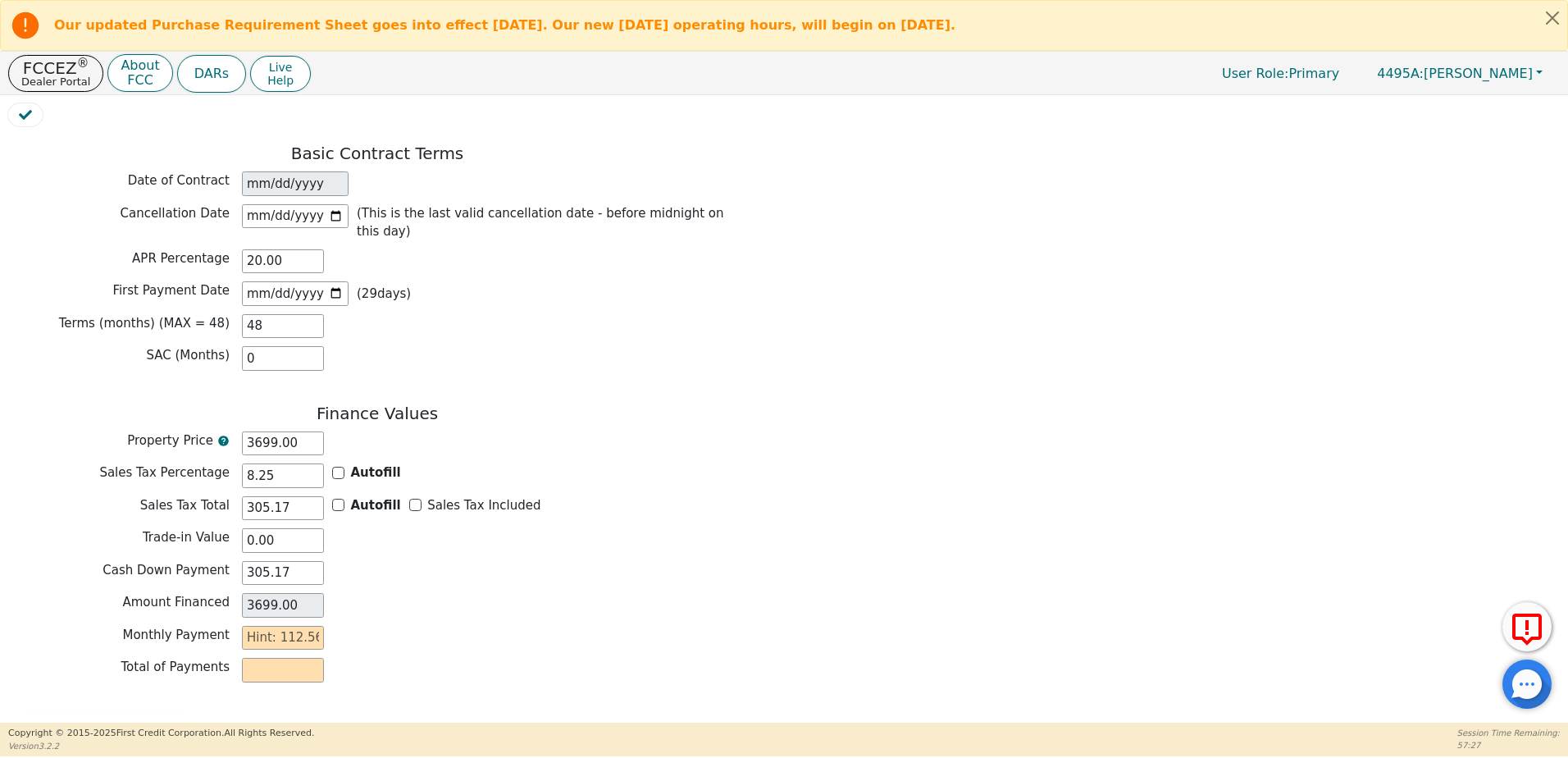
scroll to position [1283, 0]
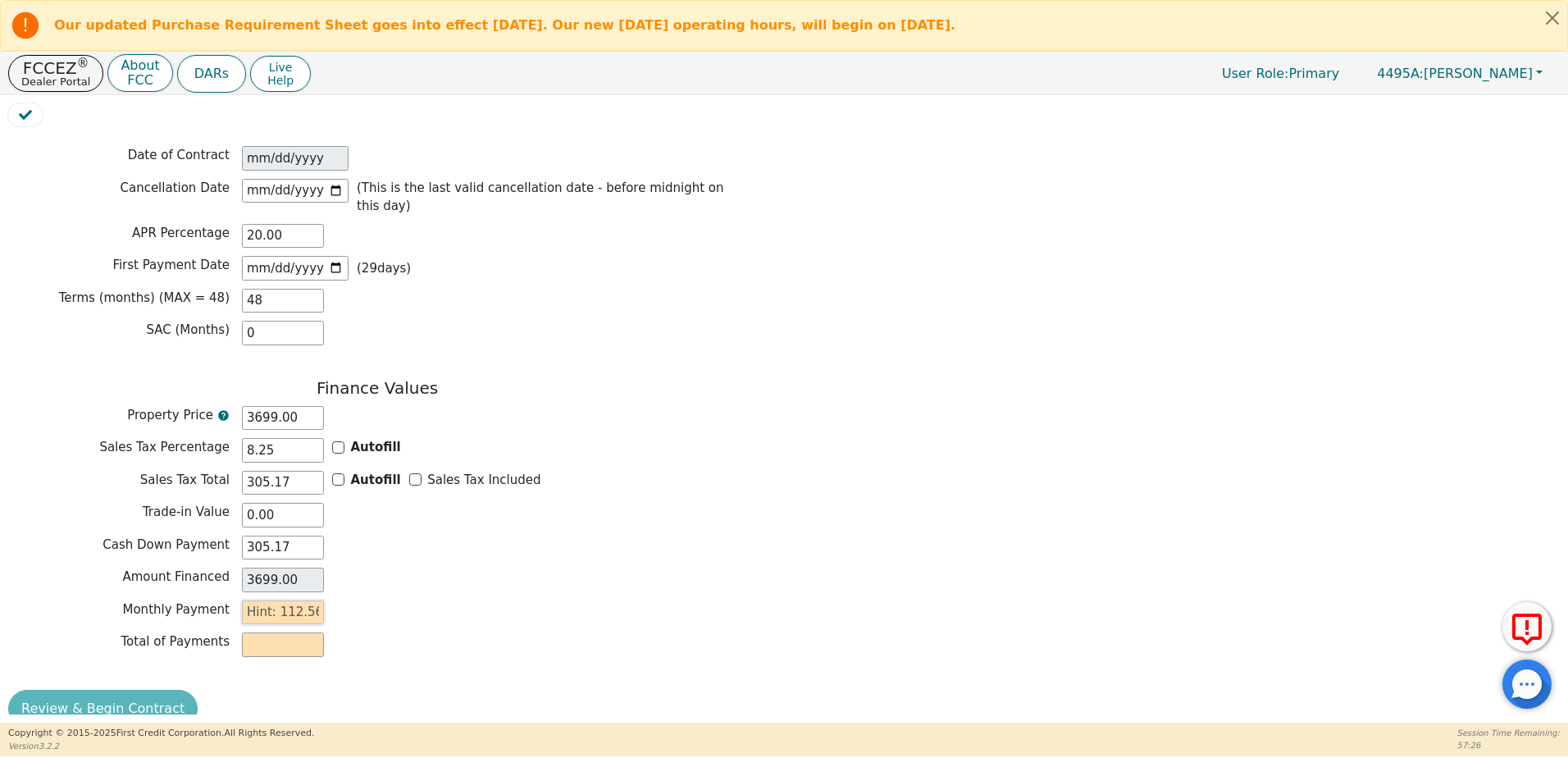
click at [312, 600] on input "text" at bounding box center [283, 612] width 82 height 25
type input "1"
type input "48.00"
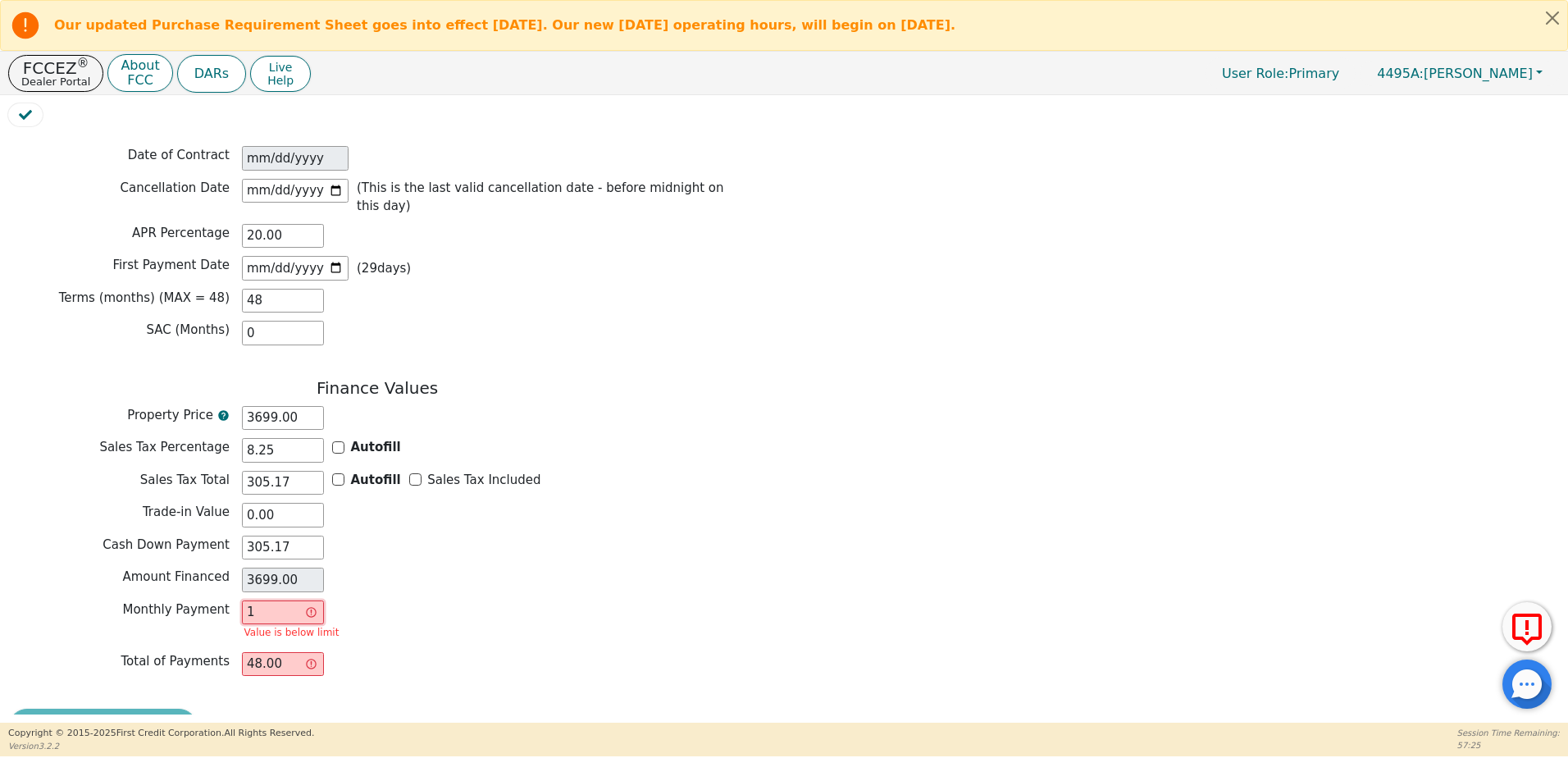
type input "11"
type input "528.00"
type input "112"
type input "5376.00"
type input "112.5"
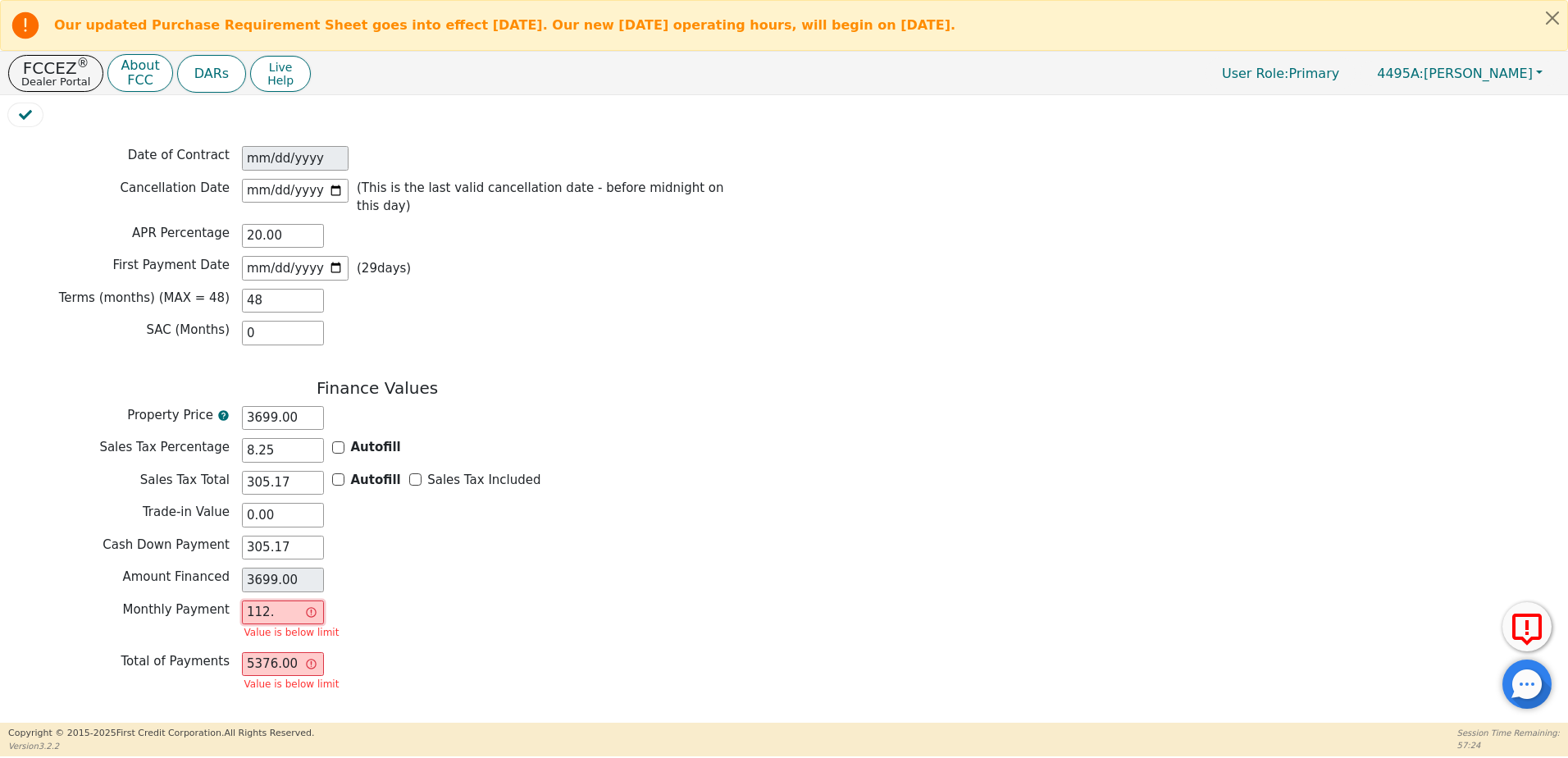
type input "5400.00"
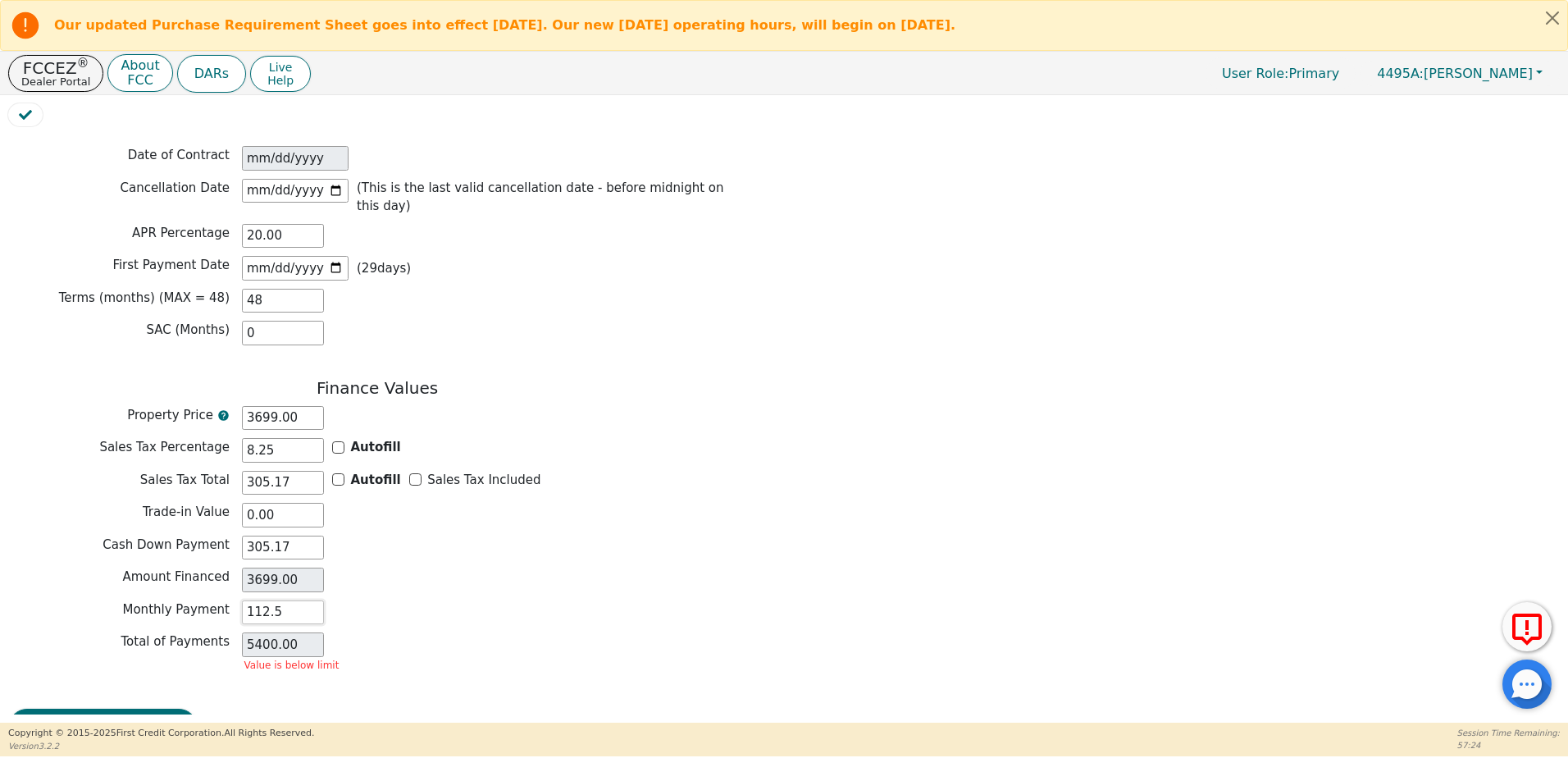
type input "112.56"
type input "5402.88"
type input "112.56"
click at [600, 600] on div "Monthly Payment 112.56" at bounding box center [377, 612] width 738 height 25
click at [65, 690] on button "Review & Begin Contract" at bounding box center [103, 709] width 190 height 38
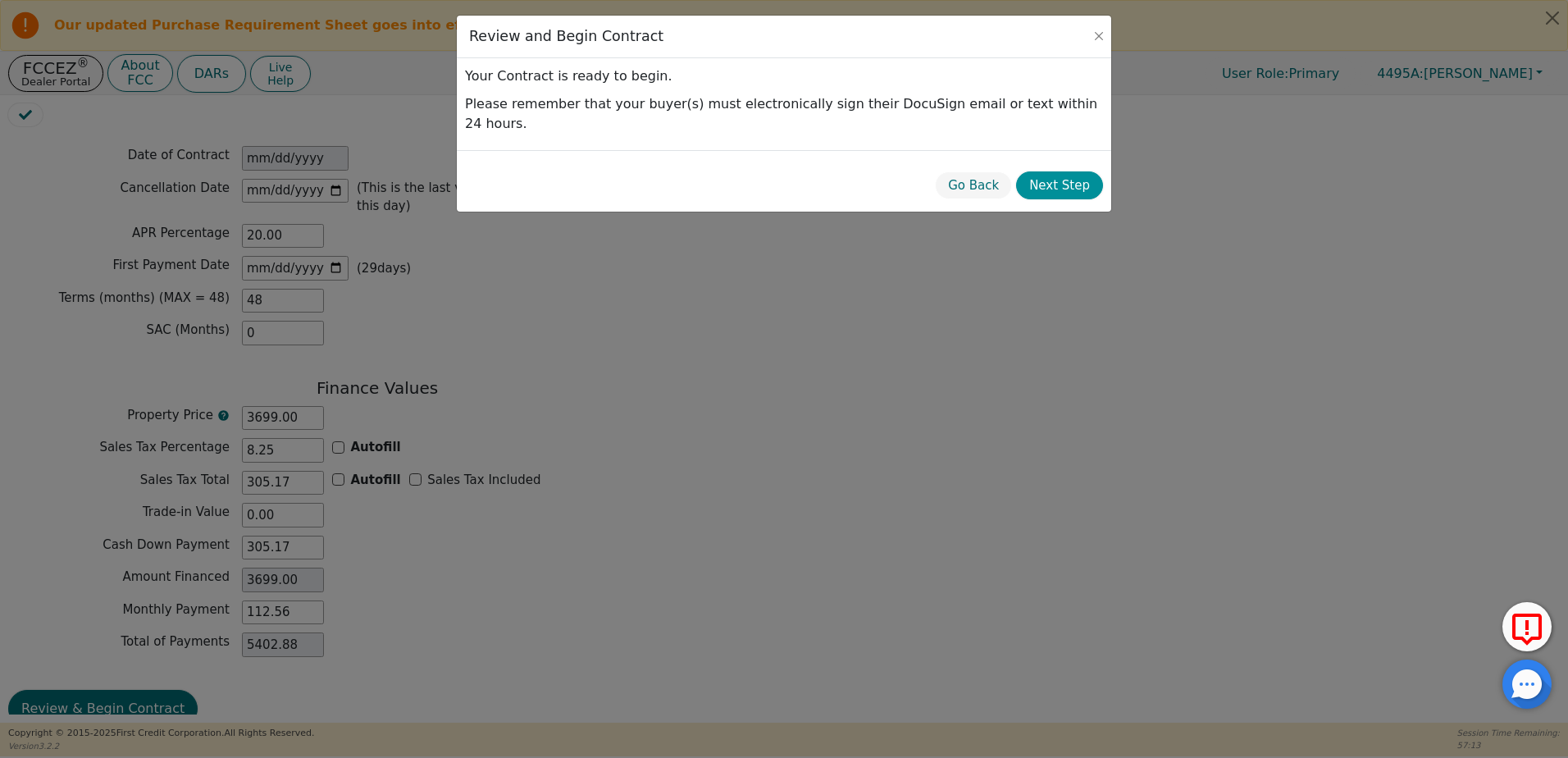
click at [1061, 171] on button "Next Step" at bounding box center [1059, 185] width 87 height 29
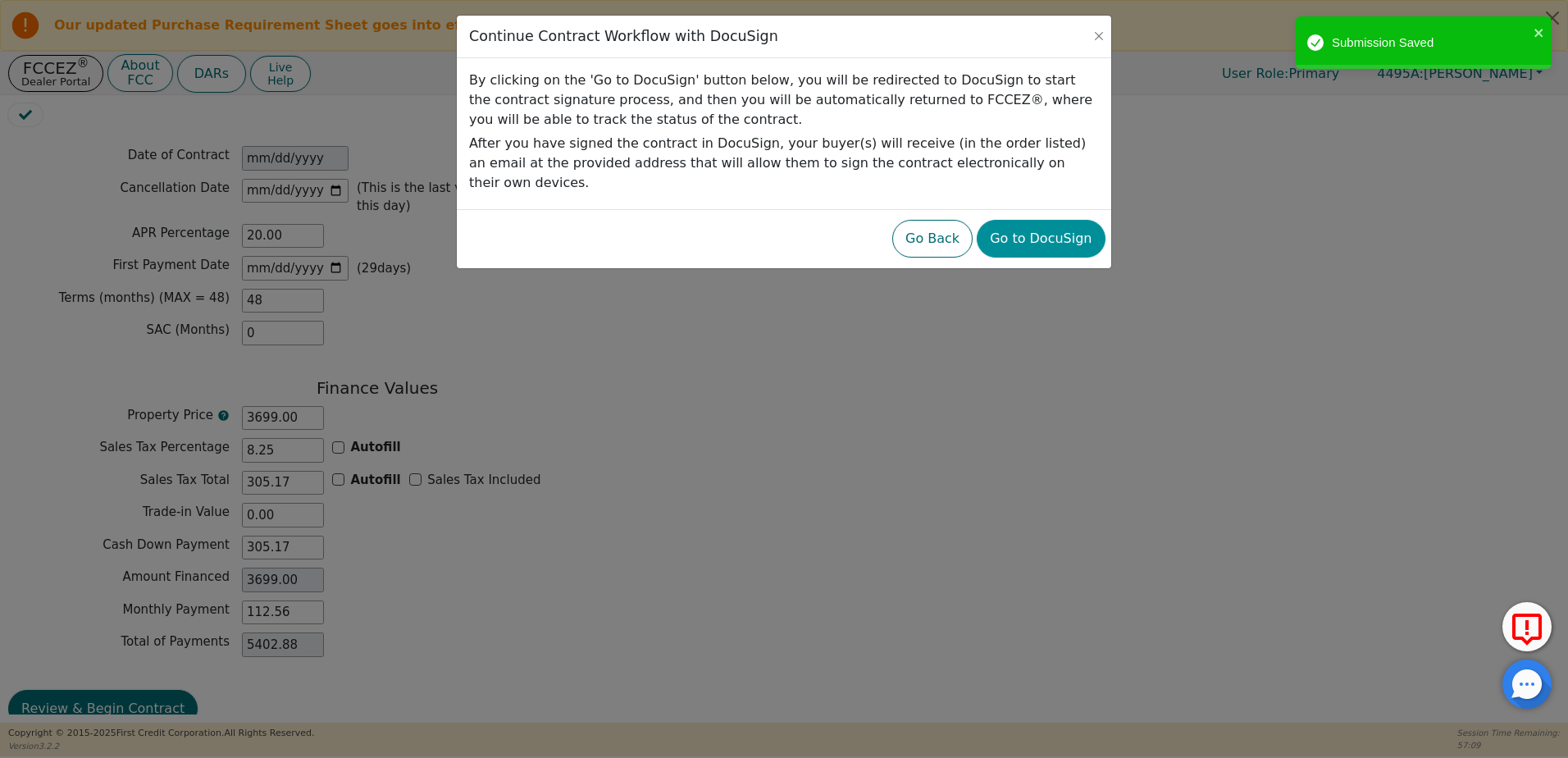
click at [1056, 221] on button "Go to DocuSign" at bounding box center [1040, 239] width 128 height 38
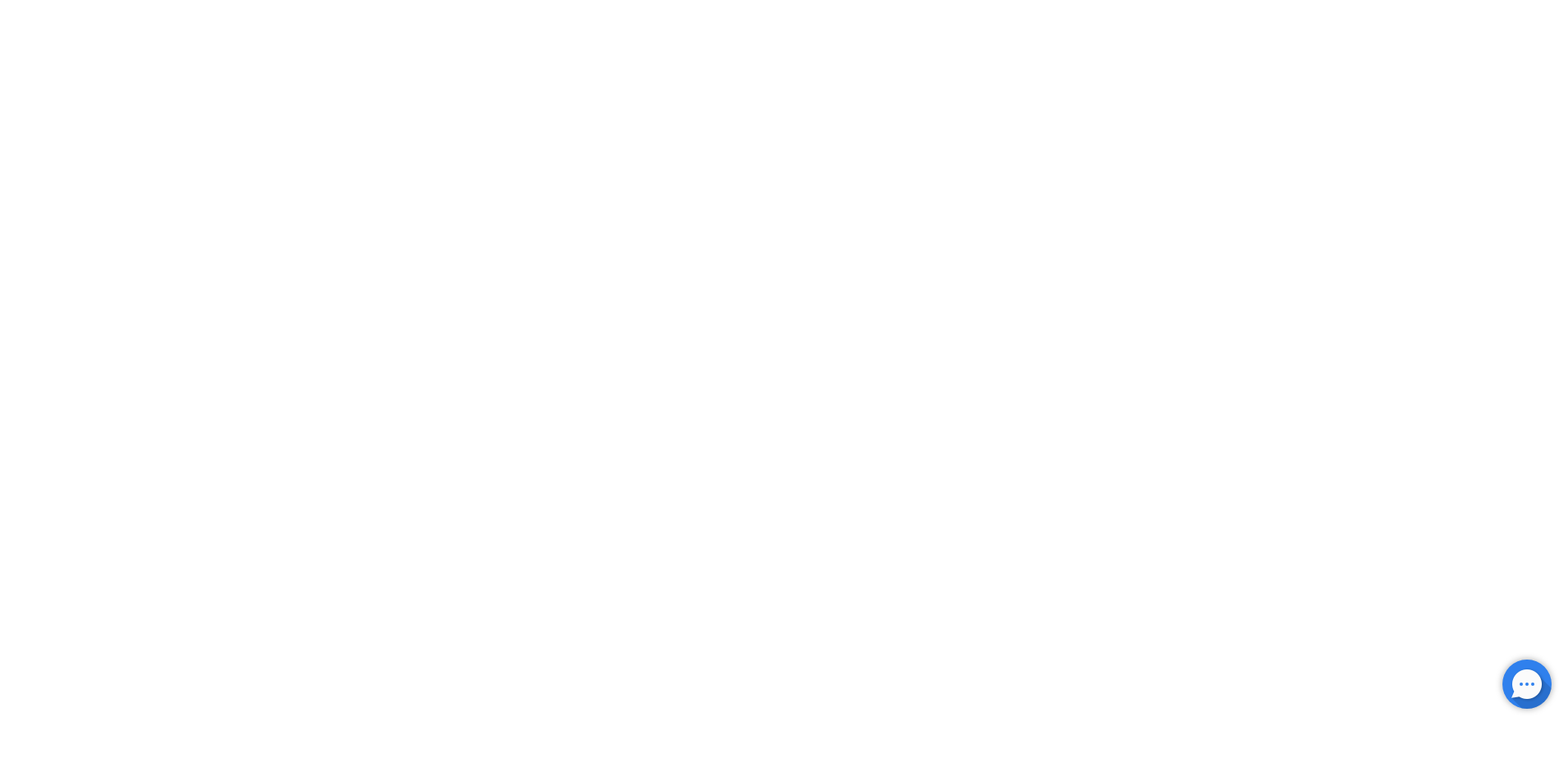
click at [1274, 0] on html "Session closed Session closed powered by Coview We're here to help Any question…" at bounding box center [784, 0] width 1568 height 0
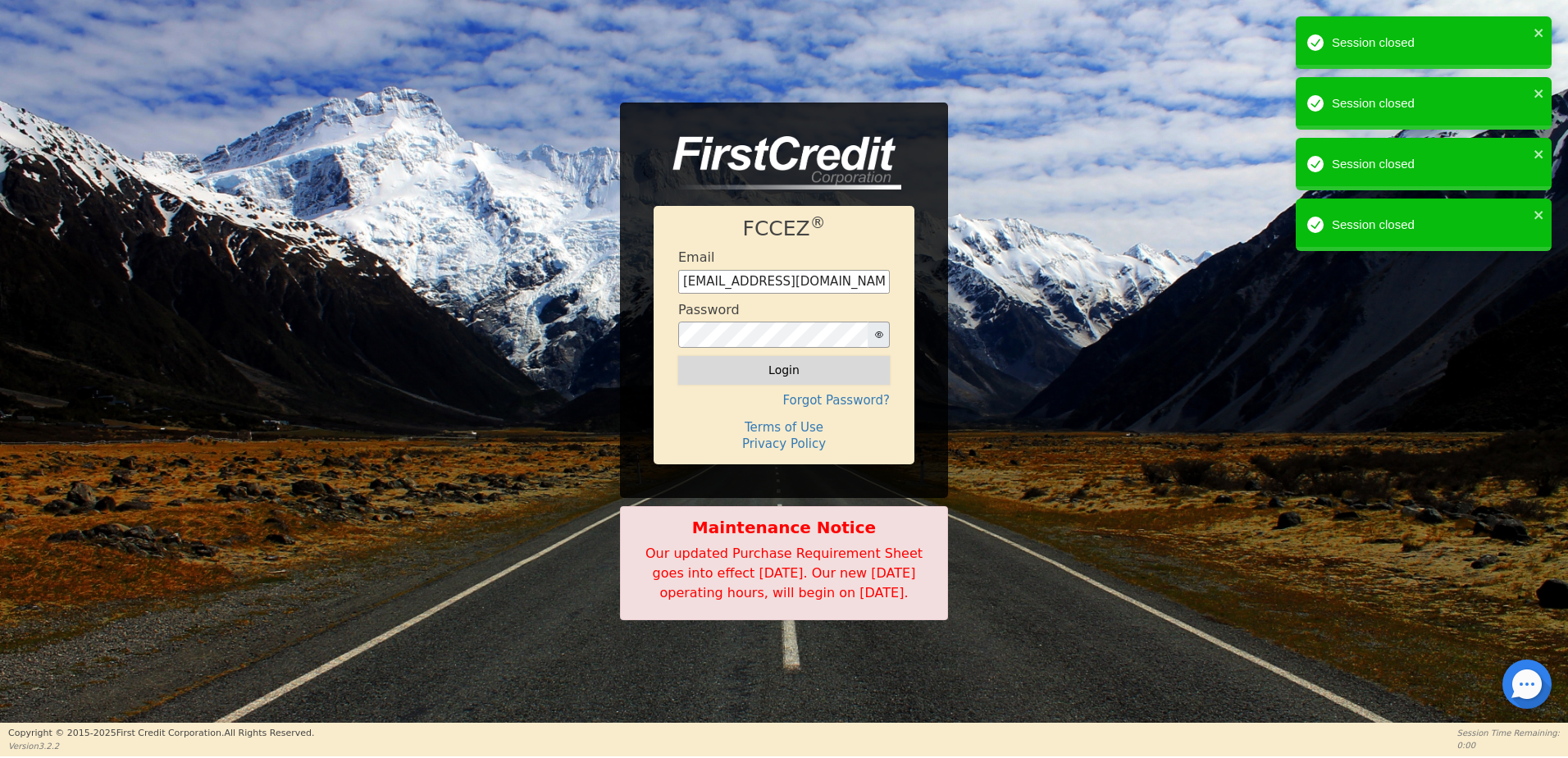
click at [752, 358] on button "Login" at bounding box center [784, 370] width 212 height 28
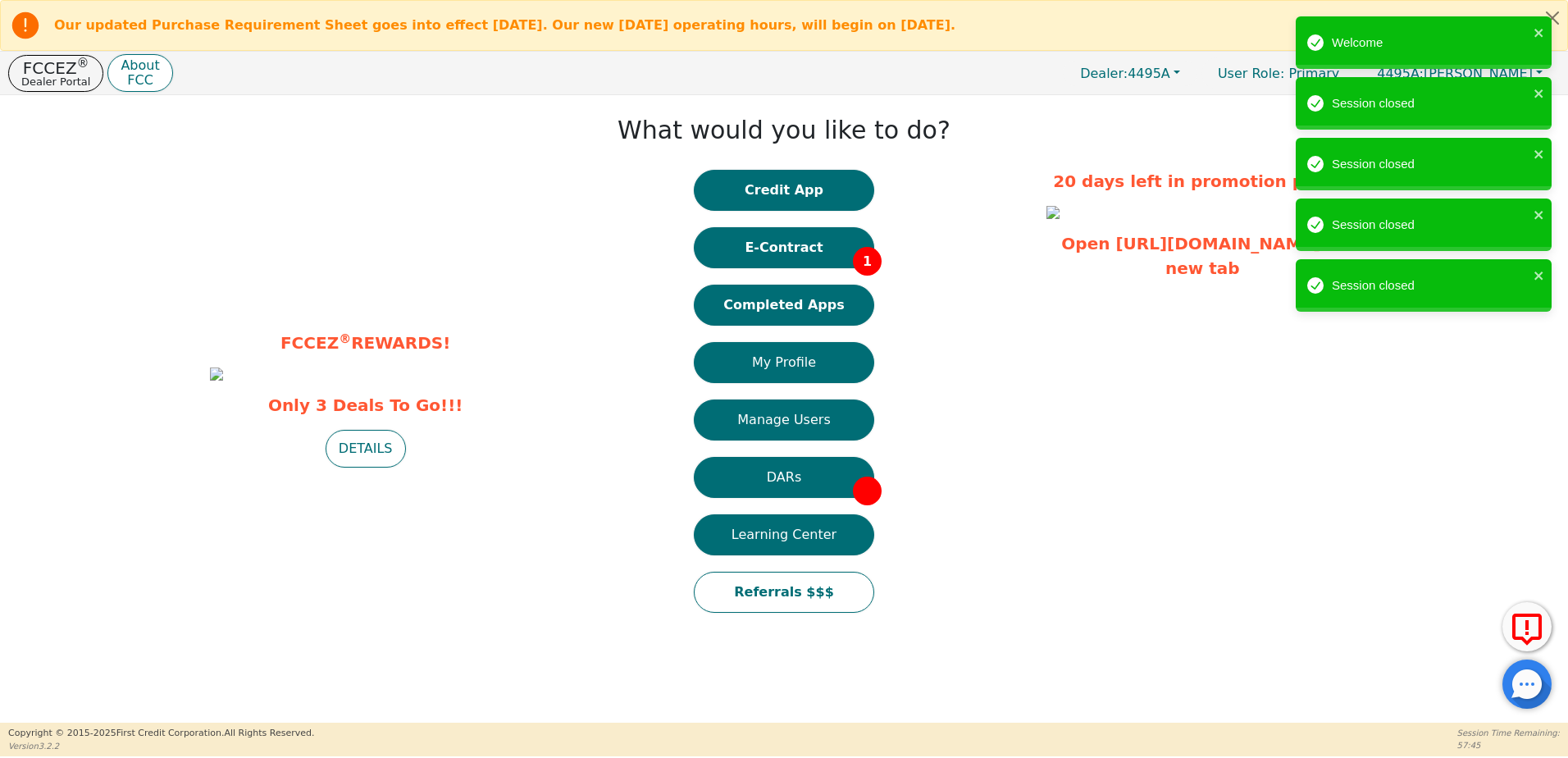
click at [92, 225] on div "FCCEZ ® REWARDS! Only 3 Deals To Go!!! DETAILS" at bounding box center [267, 399] width 509 height 460
click at [789, 262] on button "E-Contract 1" at bounding box center [784, 248] width 180 height 41
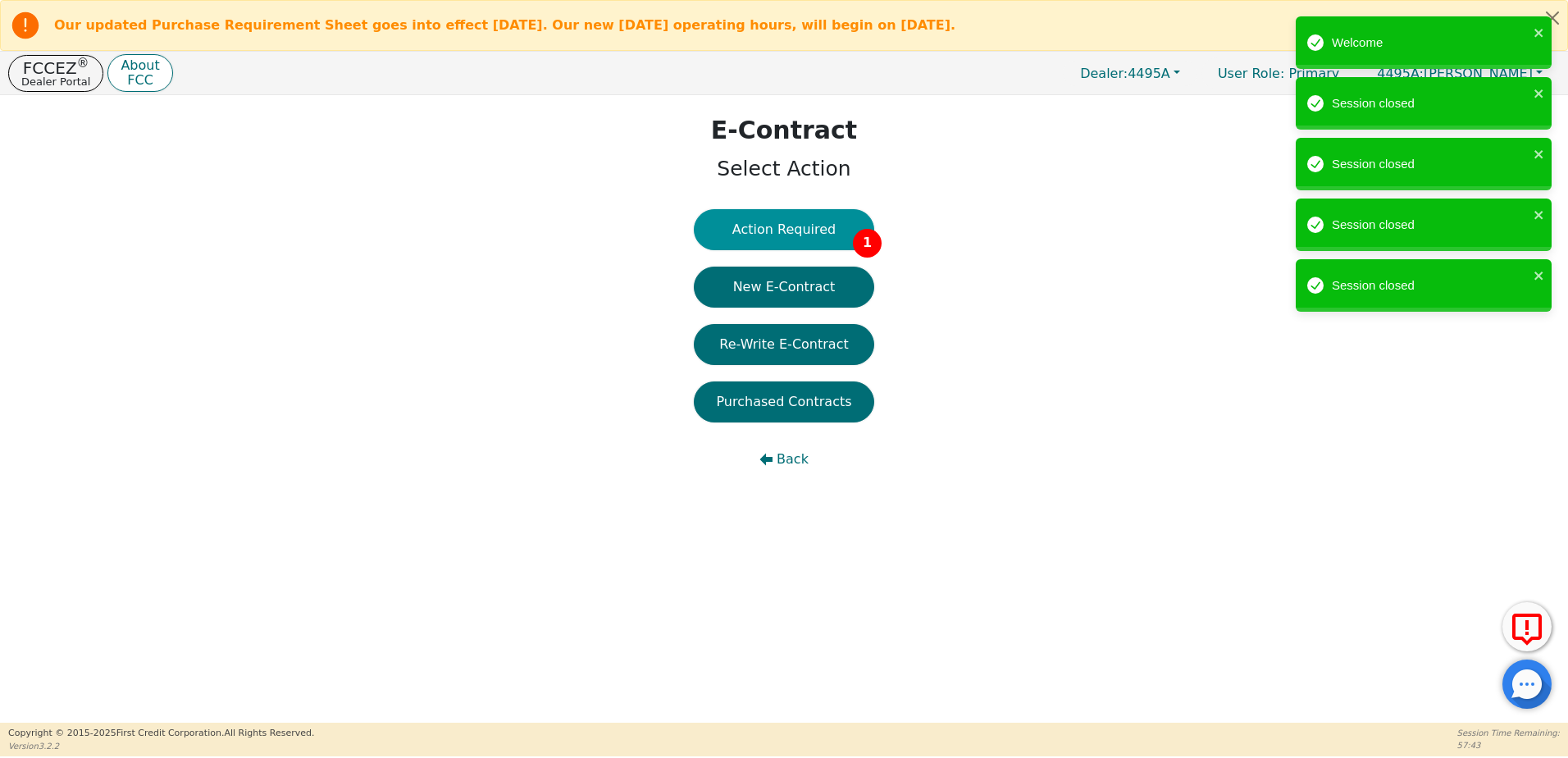
click at [782, 233] on button "Action Required 1" at bounding box center [784, 230] width 180 height 41
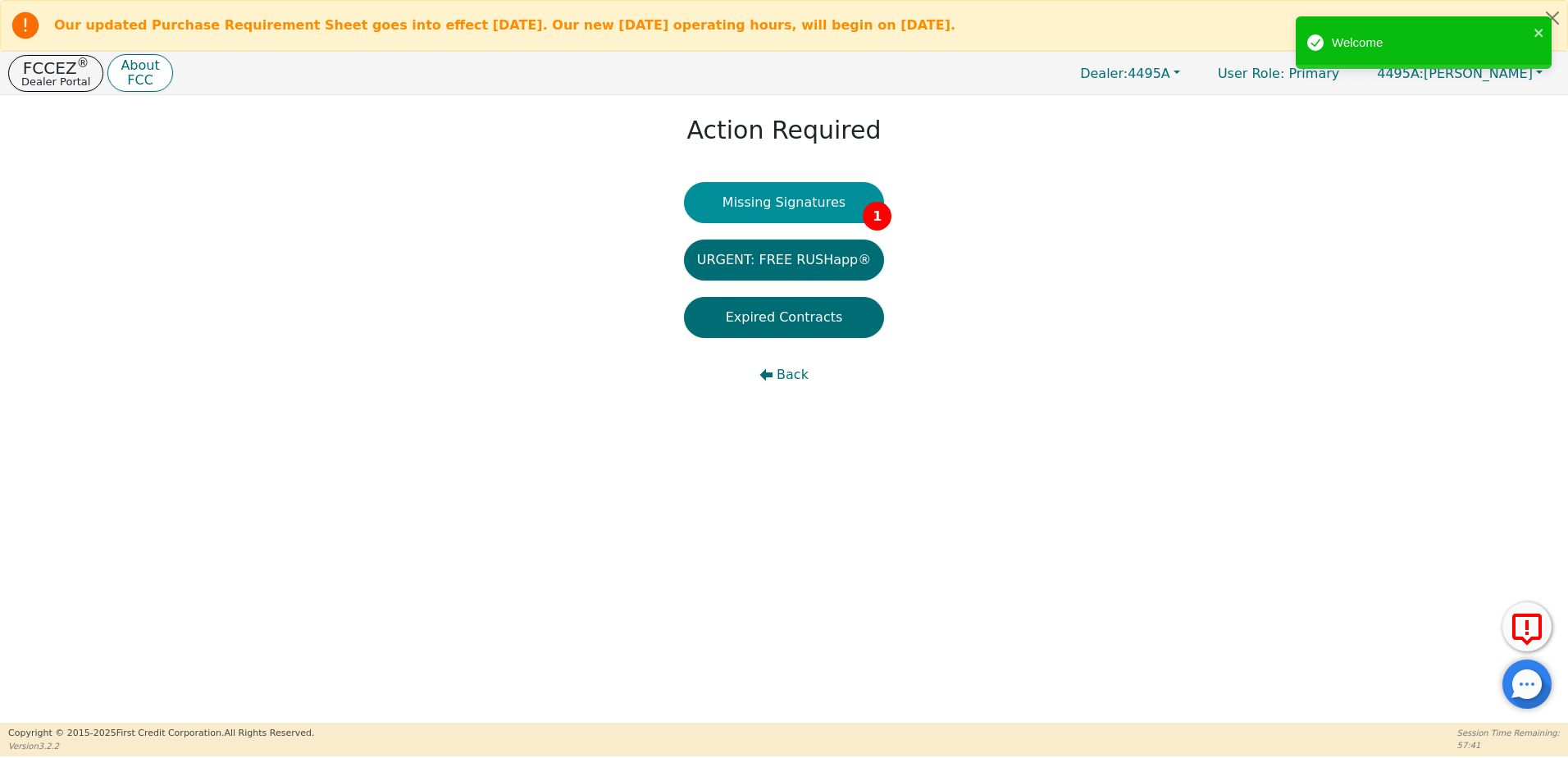
click at [773, 213] on button "Missing Signatures 1" at bounding box center [784, 203] width 201 height 41
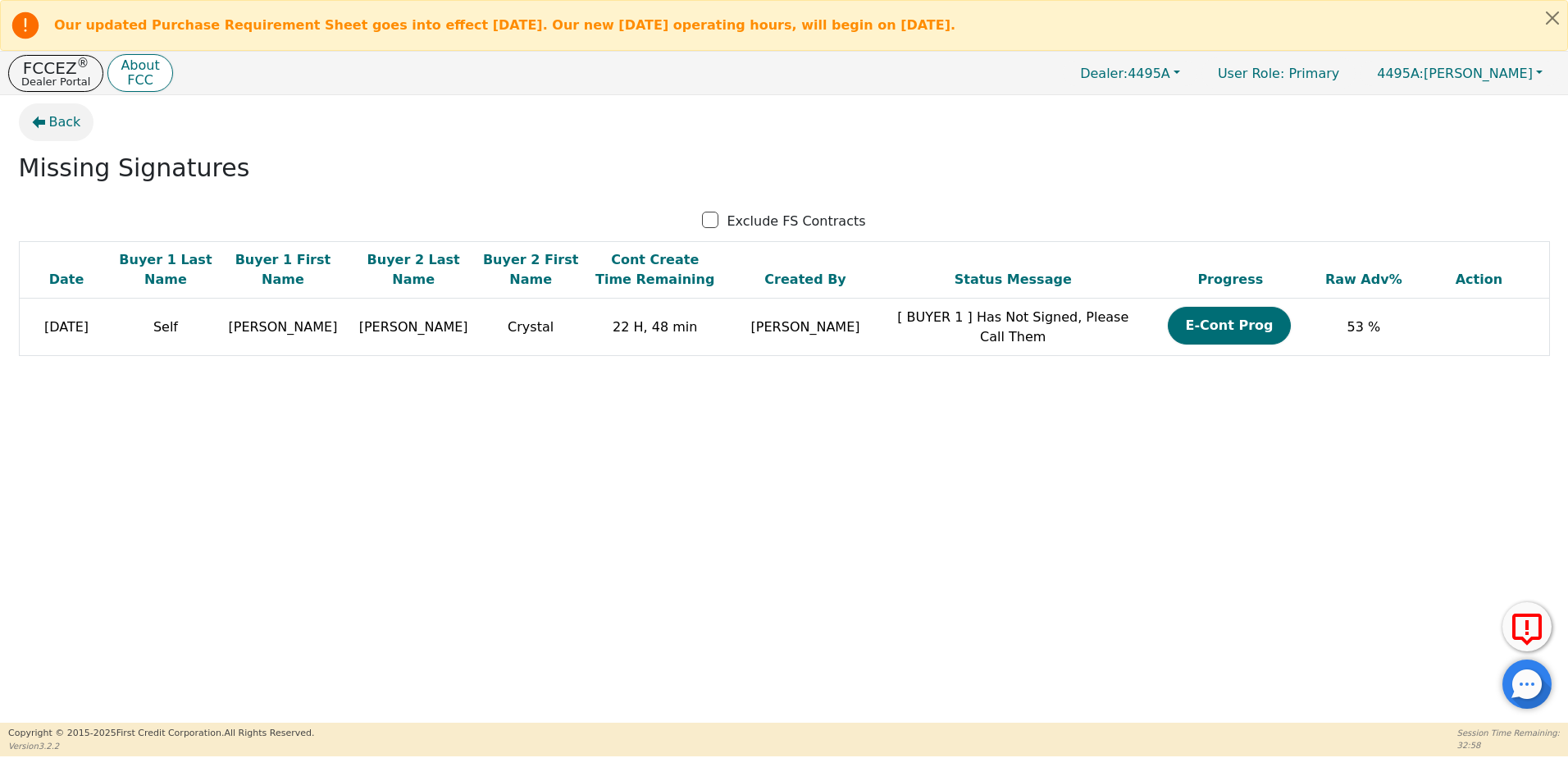
click at [40, 117] on icon "button" at bounding box center [39, 122] width 13 height 13
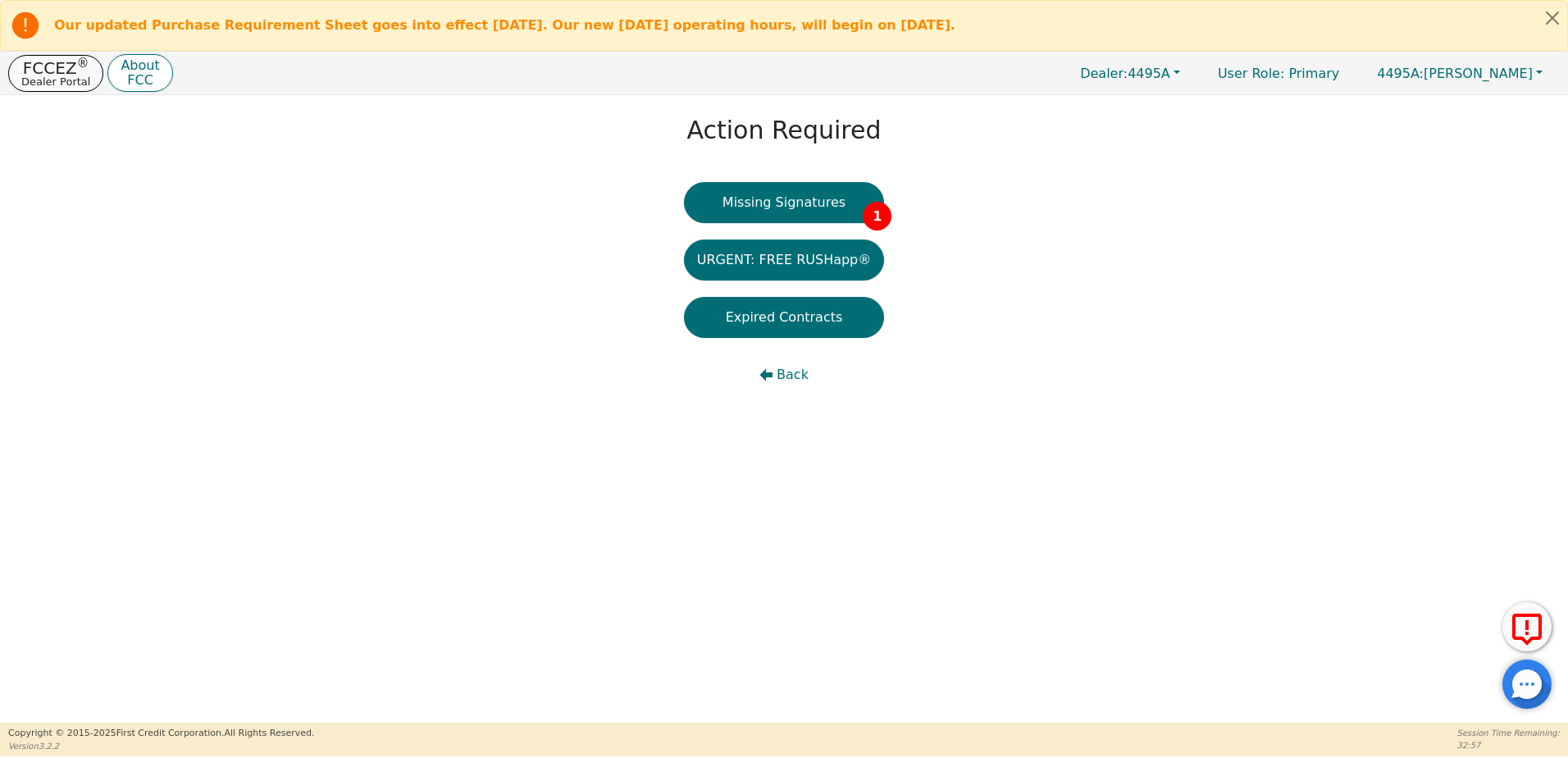
drag, startPoint x: 35, startPoint y: 66, endPoint x: 48, endPoint y: 68, distance: 13.2
click at [35, 66] on p "FCCEZ ®" at bounding box center [56, 68] width 69 height 16
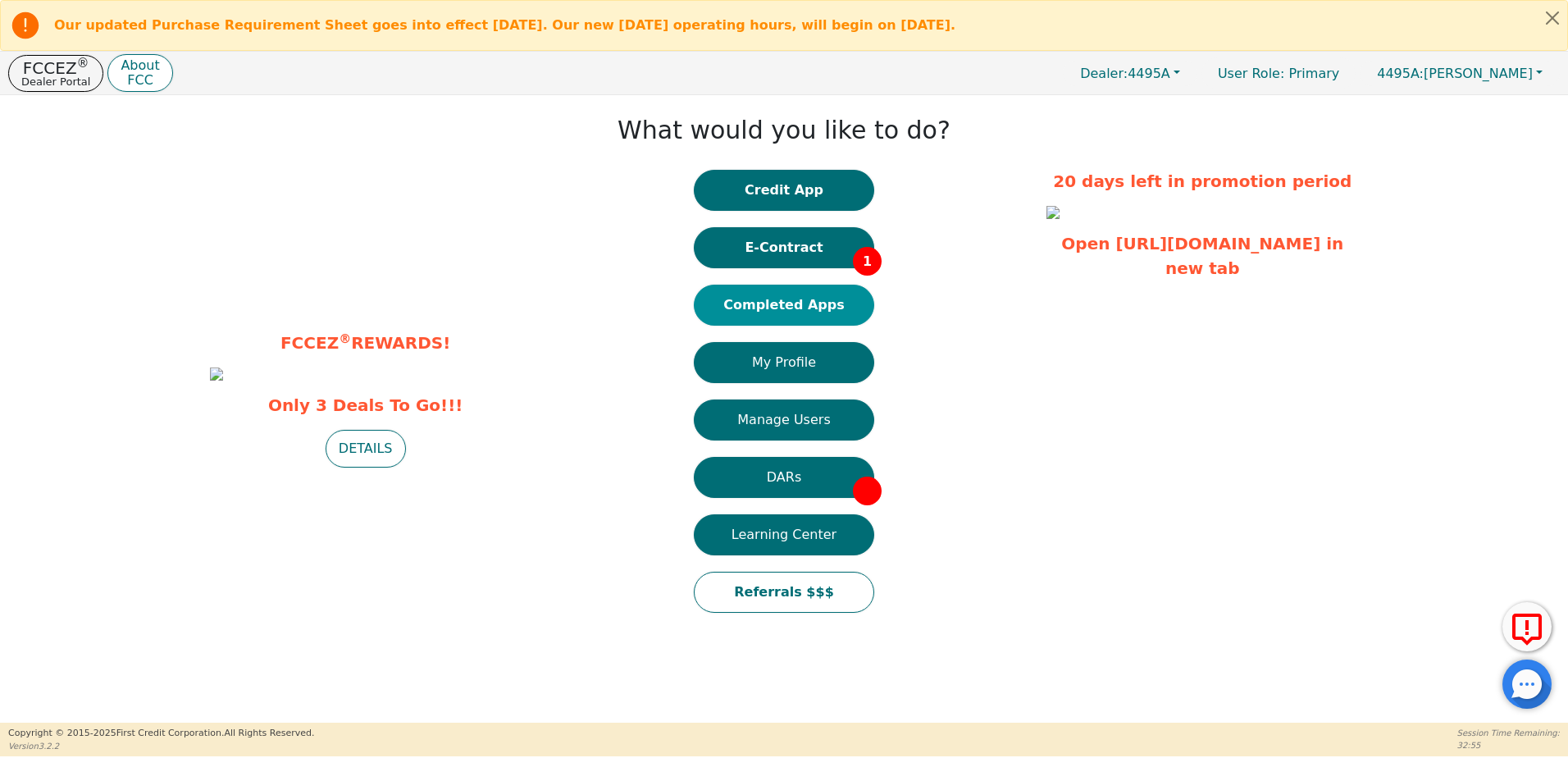
click at [806, 302] on button "Completed Apps" at bounding box center [784, 305] width 180 height 41
